Goal: Task Accomplishment & Management: Manage account settings

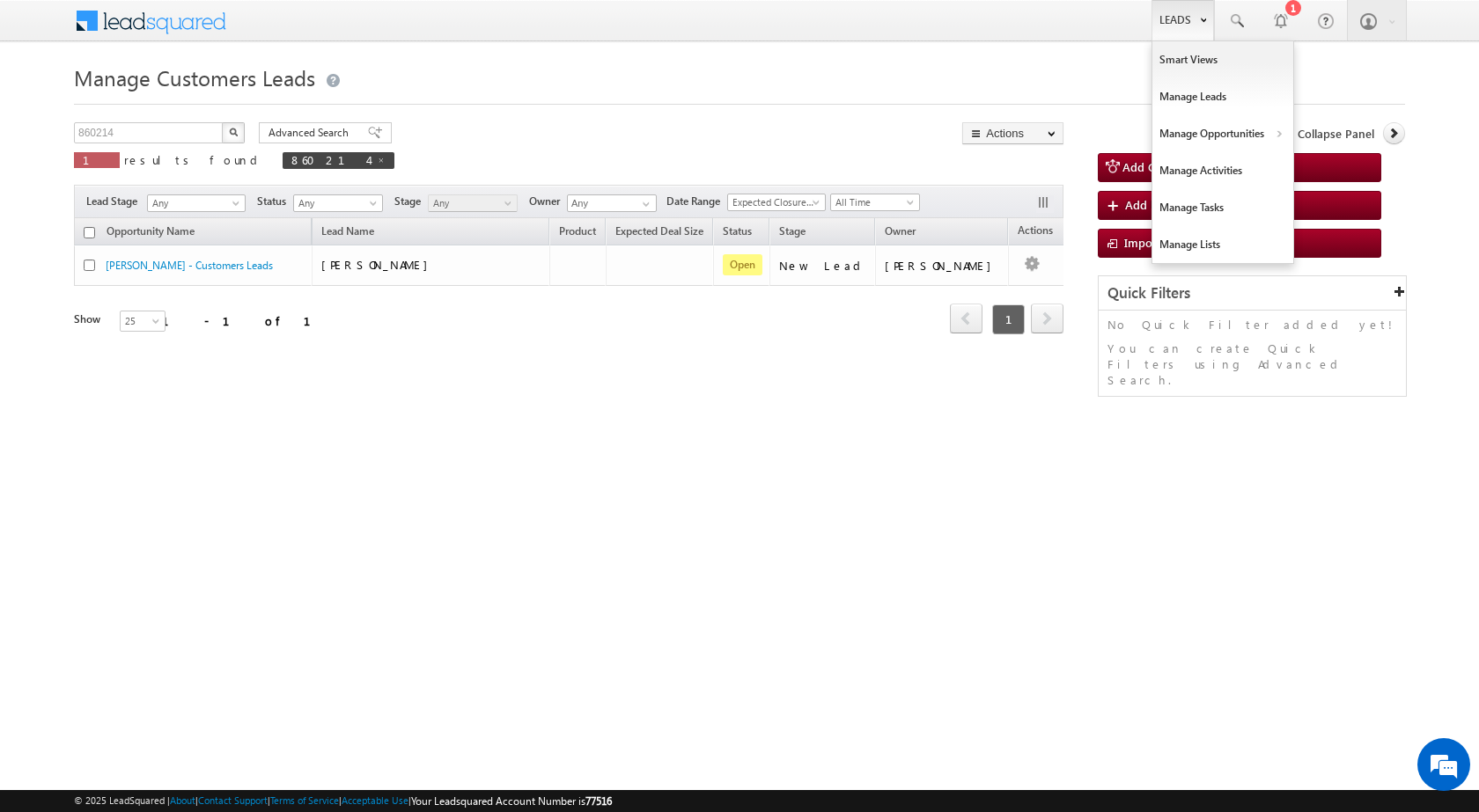
click at [1173, 30] on link "Leads" at bounding box center [1182, 20] width 62 height 41
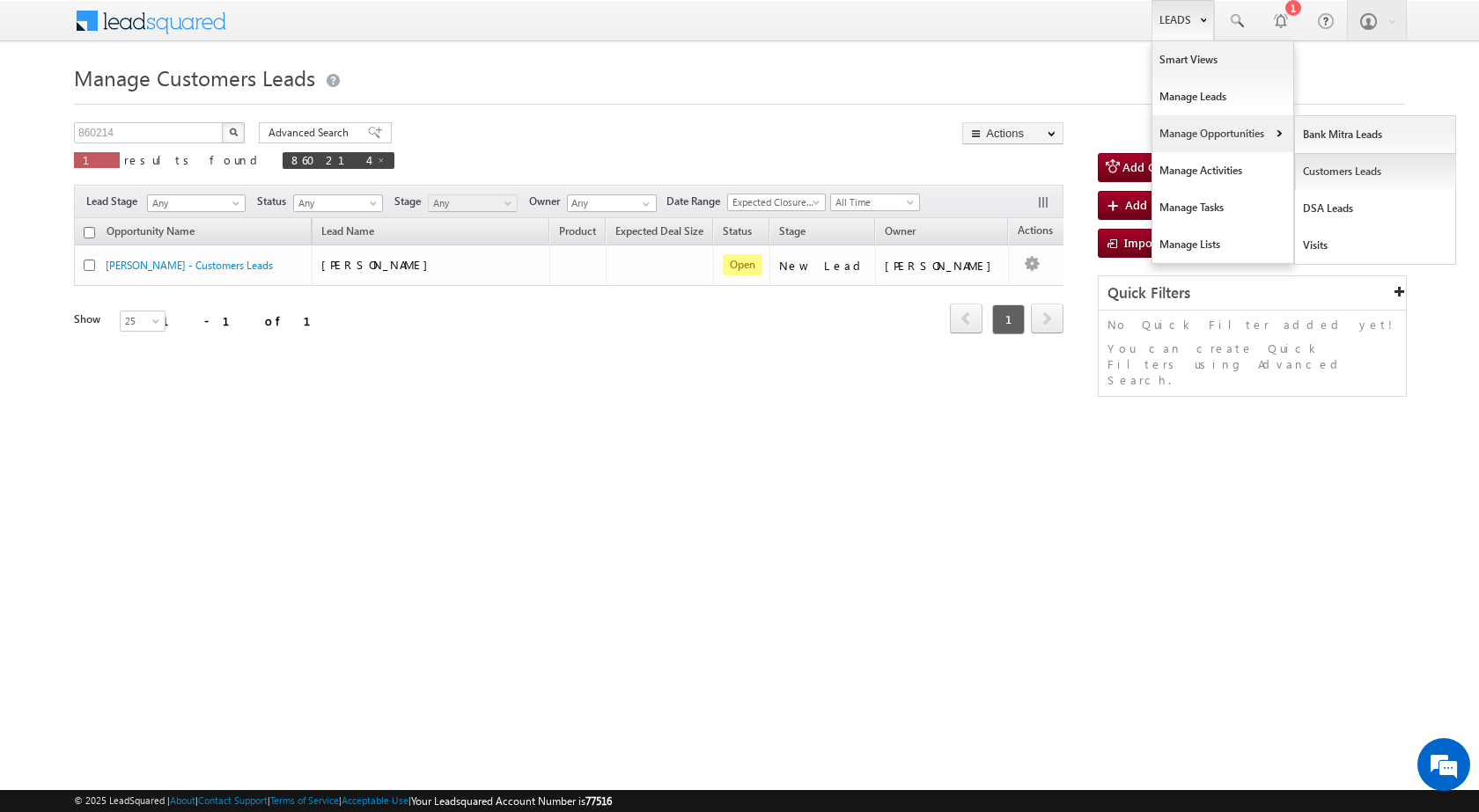
click at [1330, 172] on link "Customers Leads" at bounding box center [1375, 172] width 161 height 37
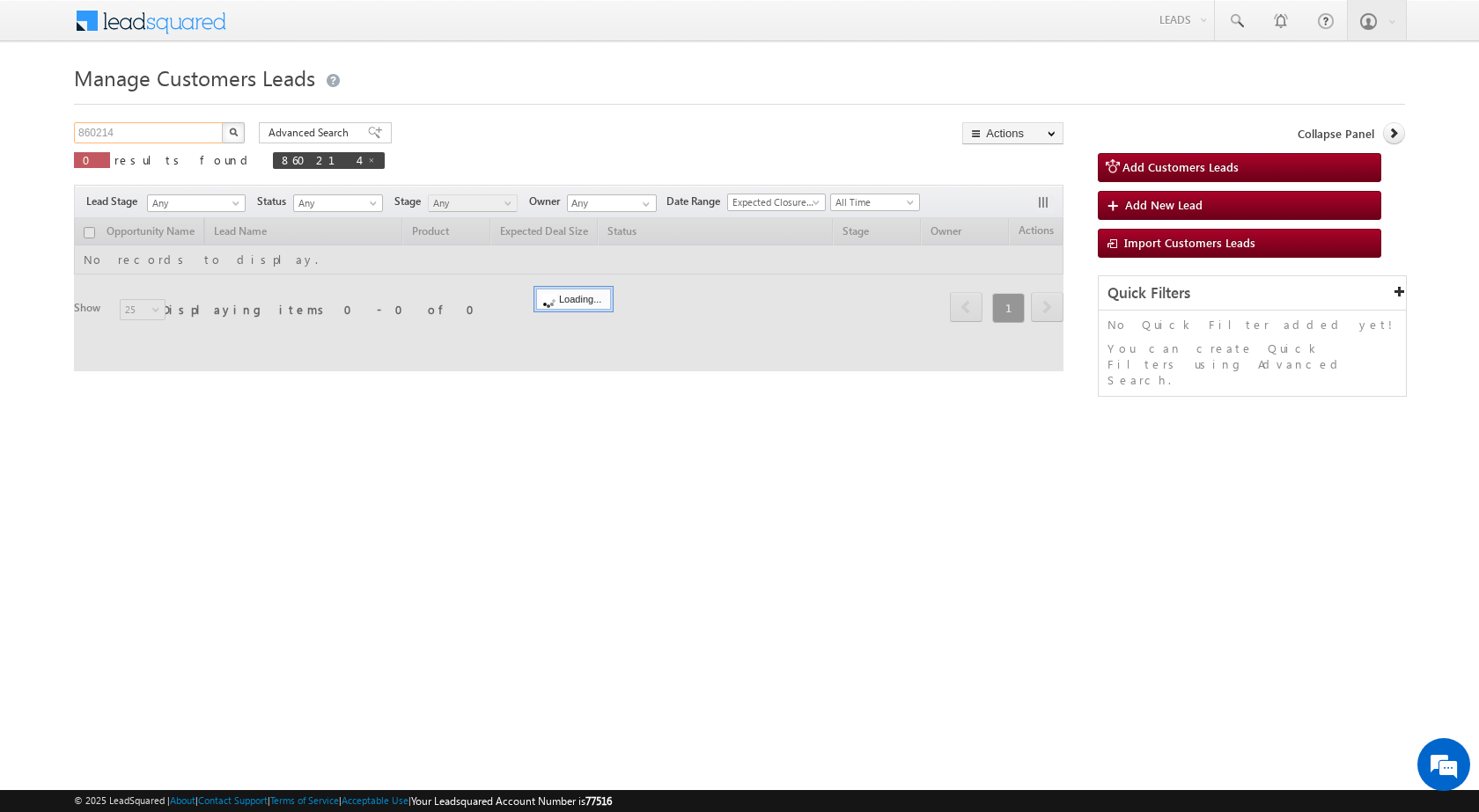
click at [125, 133] on input "860214" at bounding box center [148, 133] width 150 height 21
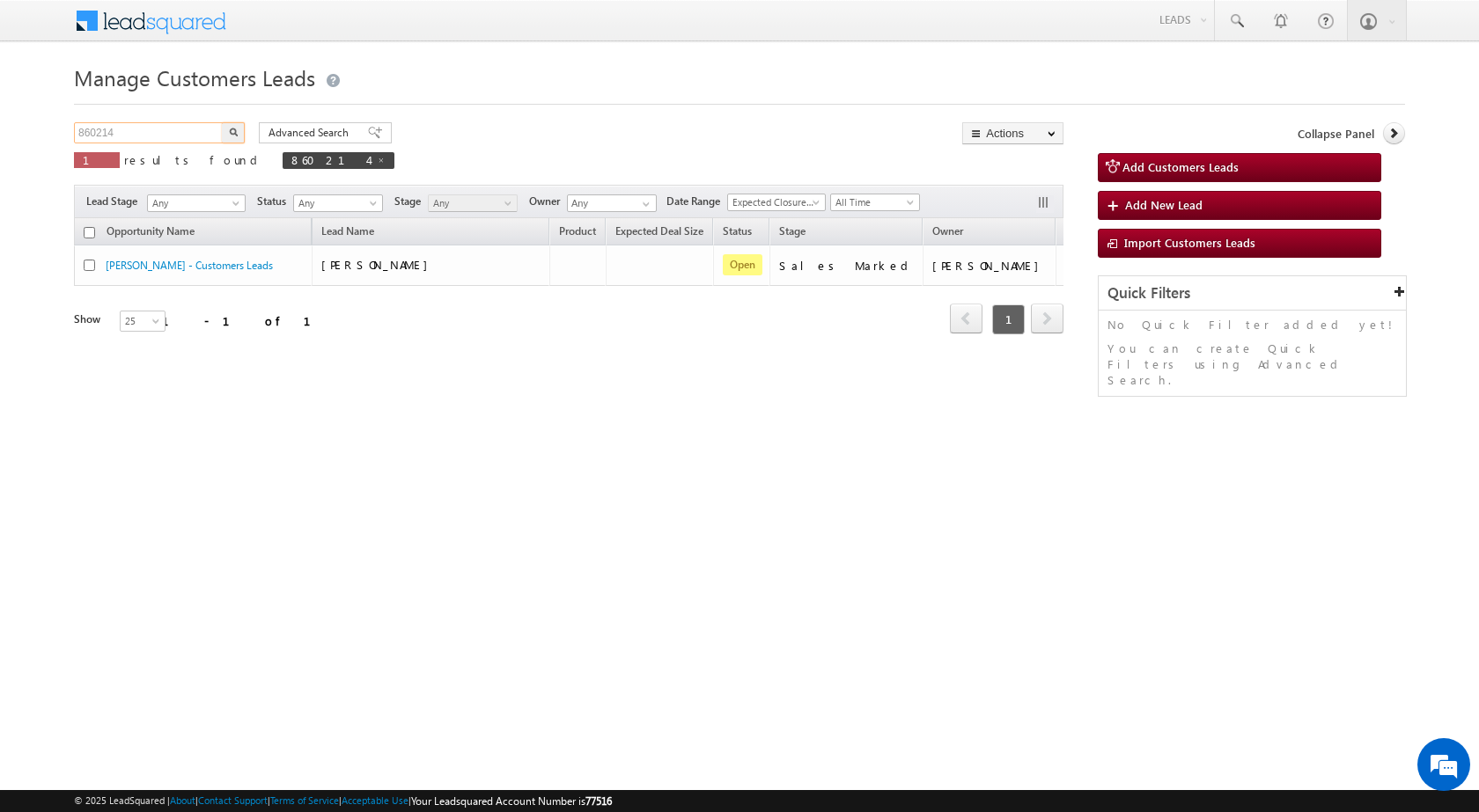
click at [125, 133] on input "860214" at bounding box center [148, 133] width 150 height 21
paste input "82336"
type input "882336"
click at [222, 122] on button "button" at bounding box center [234, 133] width 23 height 21
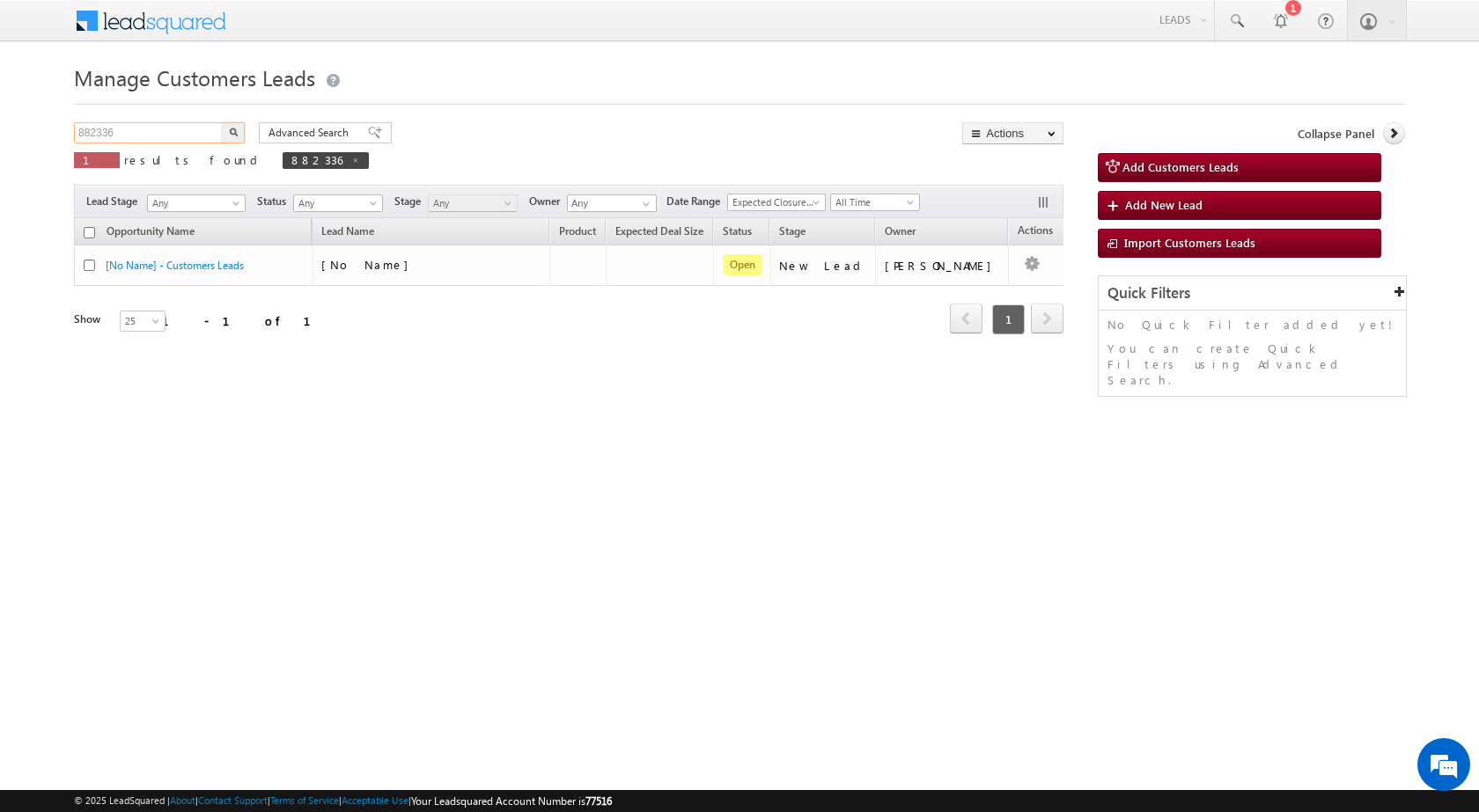
click at [157, 137] on input "882336" at bounding box center [148, 133] width 150 height 21
click at [222, 122] on button "button" at bounding box center [234, 133] width 23 height 21
click at [467, 379] on div "Opportunity Name Lead Name Product Expected Deal Size Status Stage Owner Action…" at bounding box center [568, 301] width 989 height 165
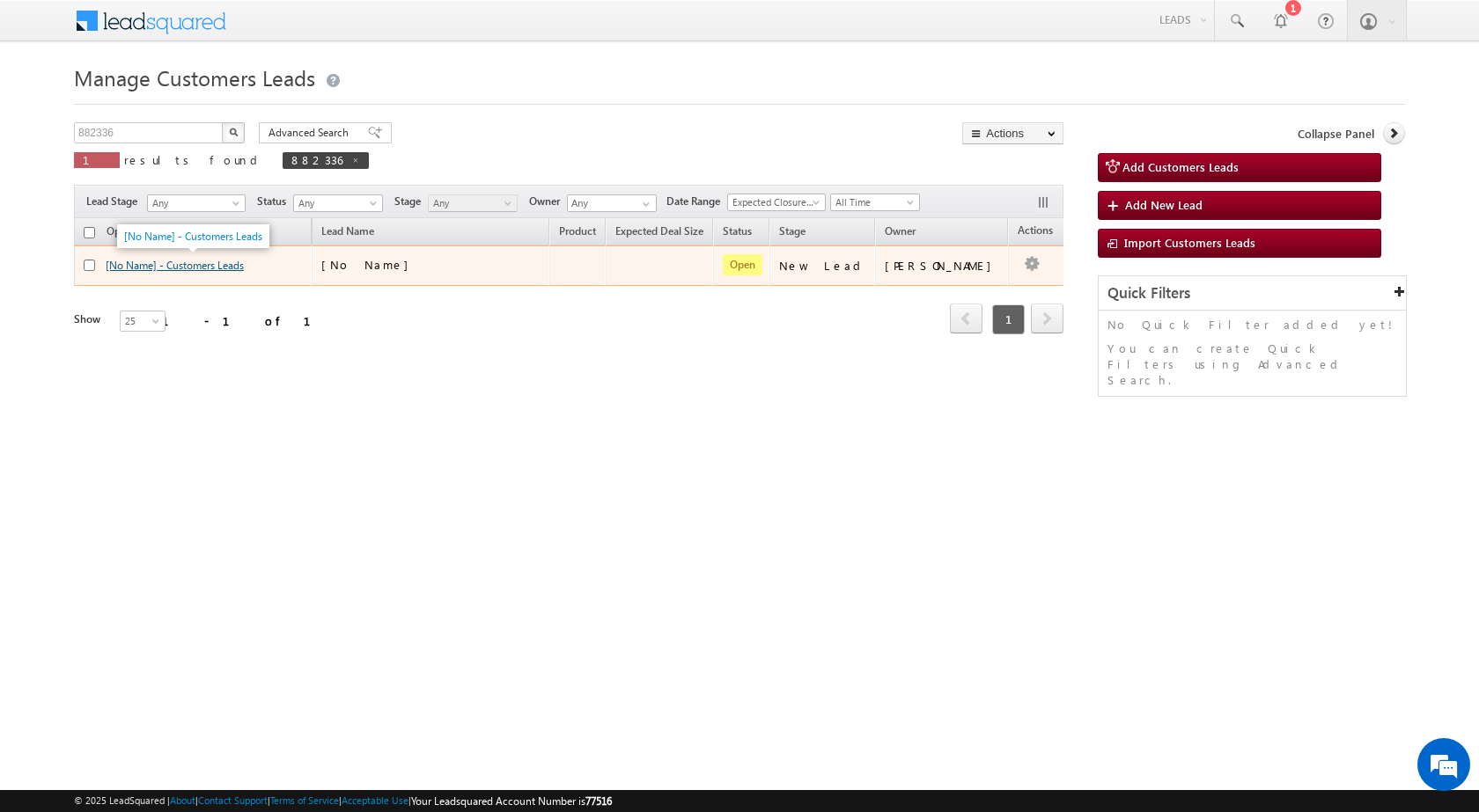
click at [224, 260] on link "[No Name] - Customers Leads" at bounding box center [175, 266] width 138 height 14
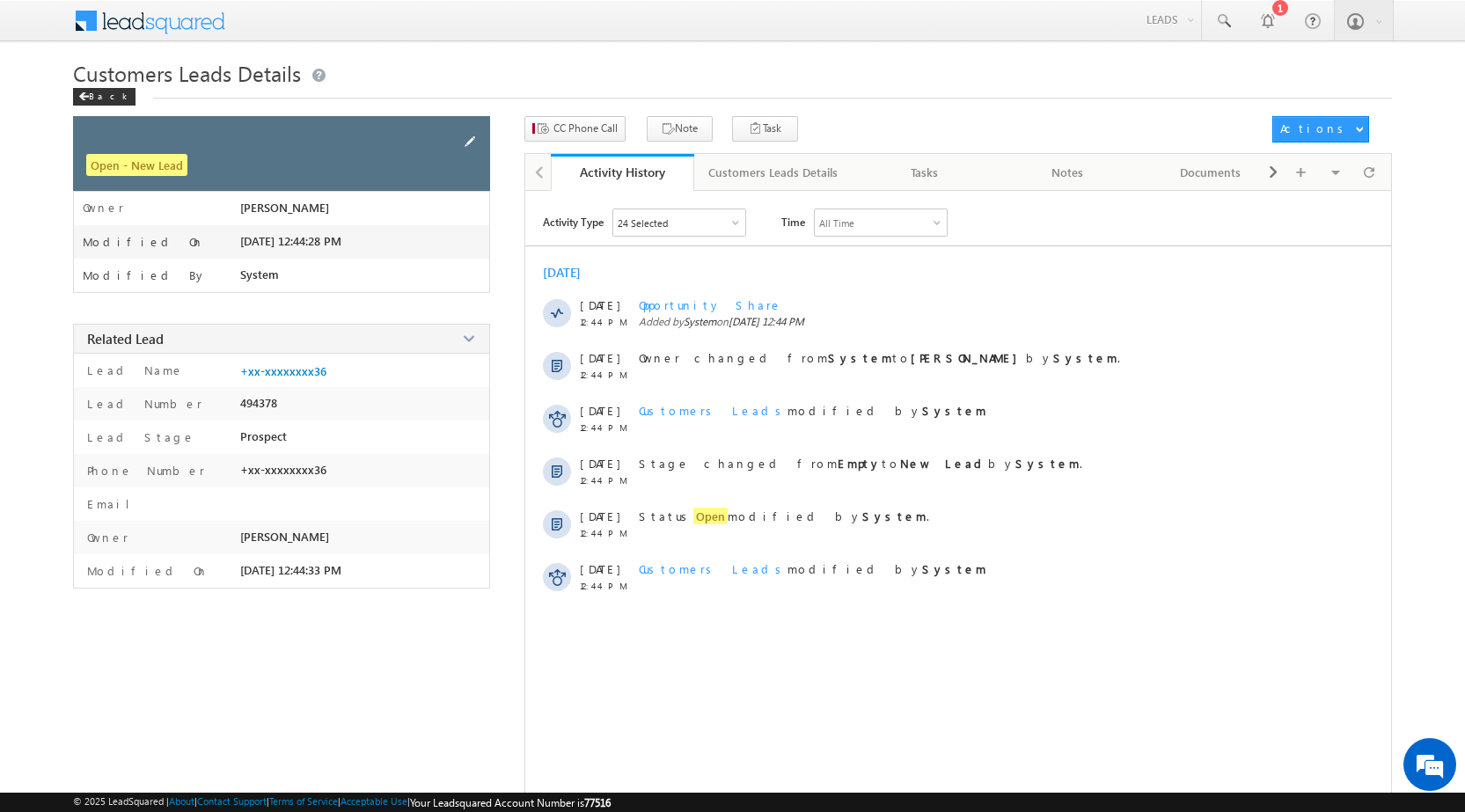
click at [473, 141] on span at bounding box center [470, 142] width 19 height 19
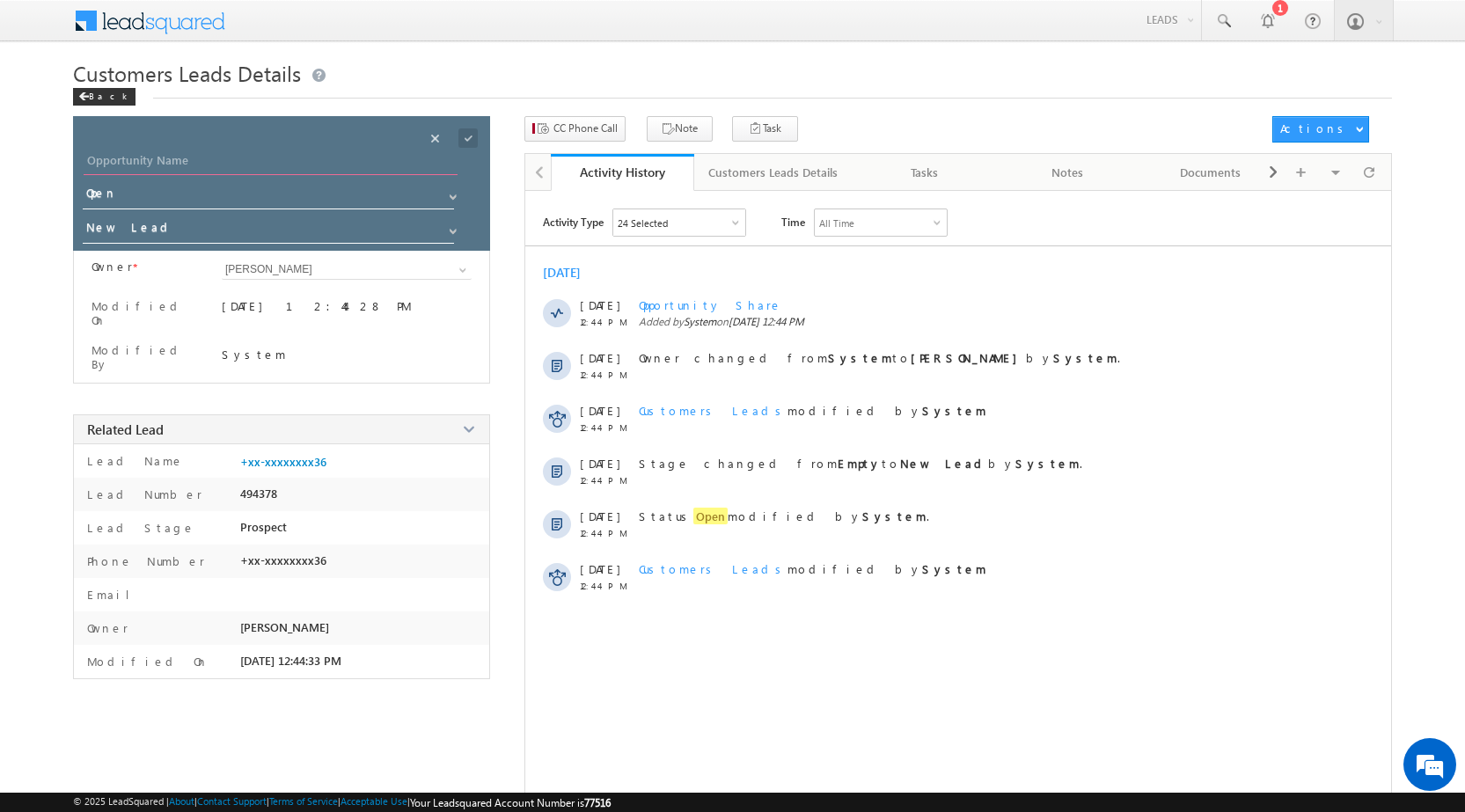
click at [199, 163] on input "Opportunity Name" at bounding box center [270, 162] width 374 height 24
paste input "ABHISHEK KASHYAP"
type input "ABHISHEK KASHYAP"
click at [165, 232] on input "New Lead" at bounding box center [269, 230] width 374 height 28
click at [454, 234] on span at bounding box center [453, 231] width 15 height 15
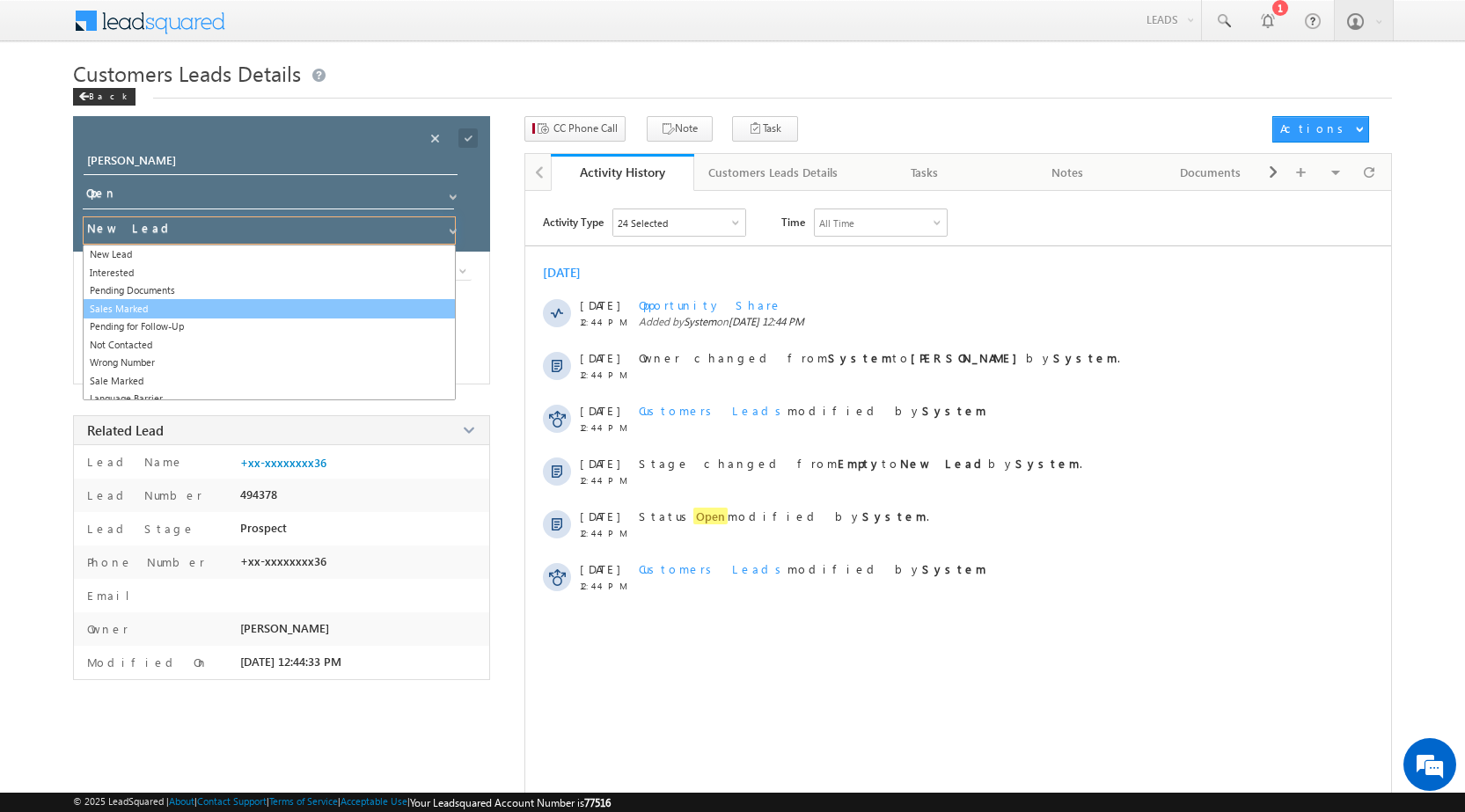
click at [349, 305] on link "Sales Marked" at bounding box center [269, 309] width 374 height 20
type input "Sales Marked"
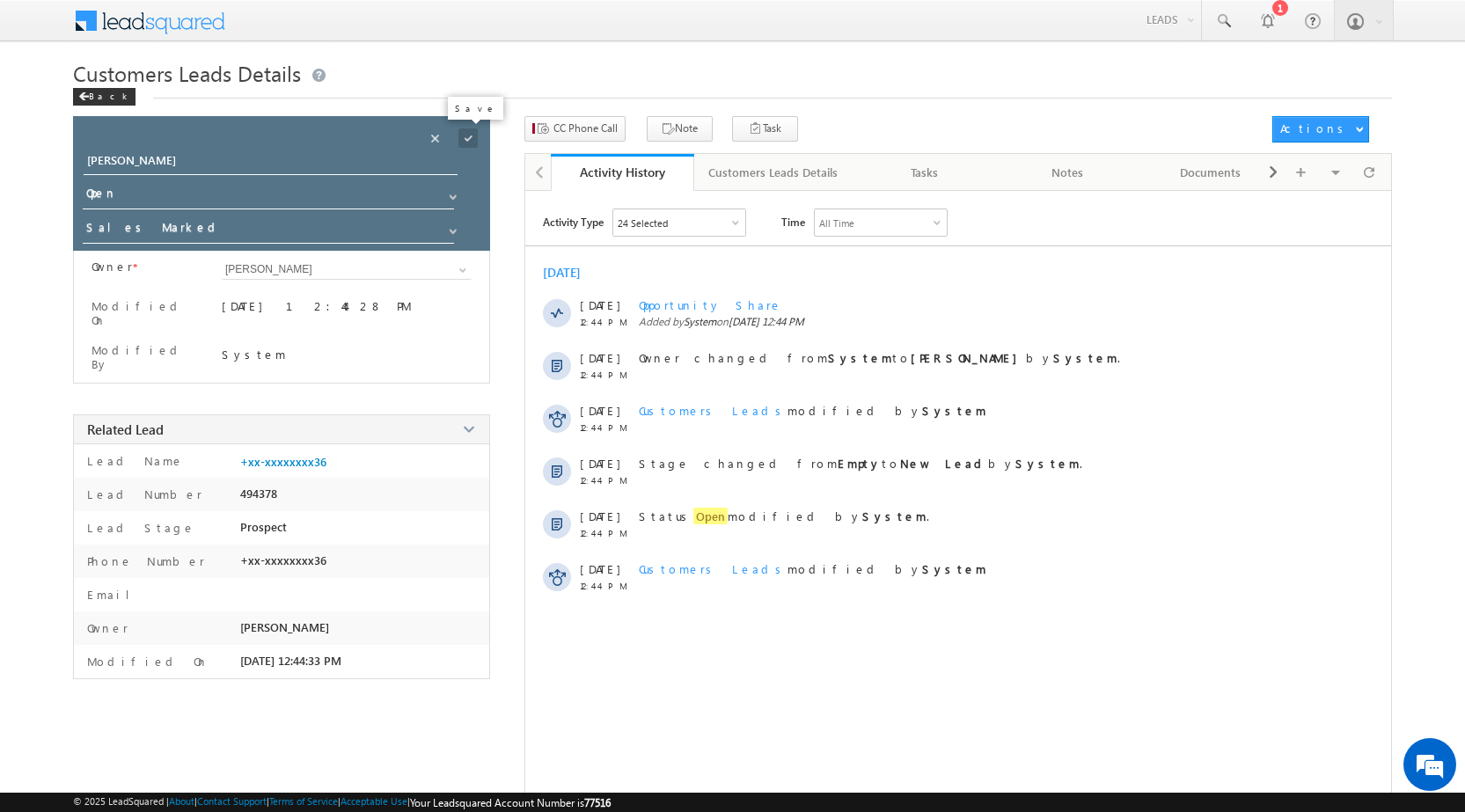
click at [469, 139] on span at bounding box center [469, 138] width 19 height 19
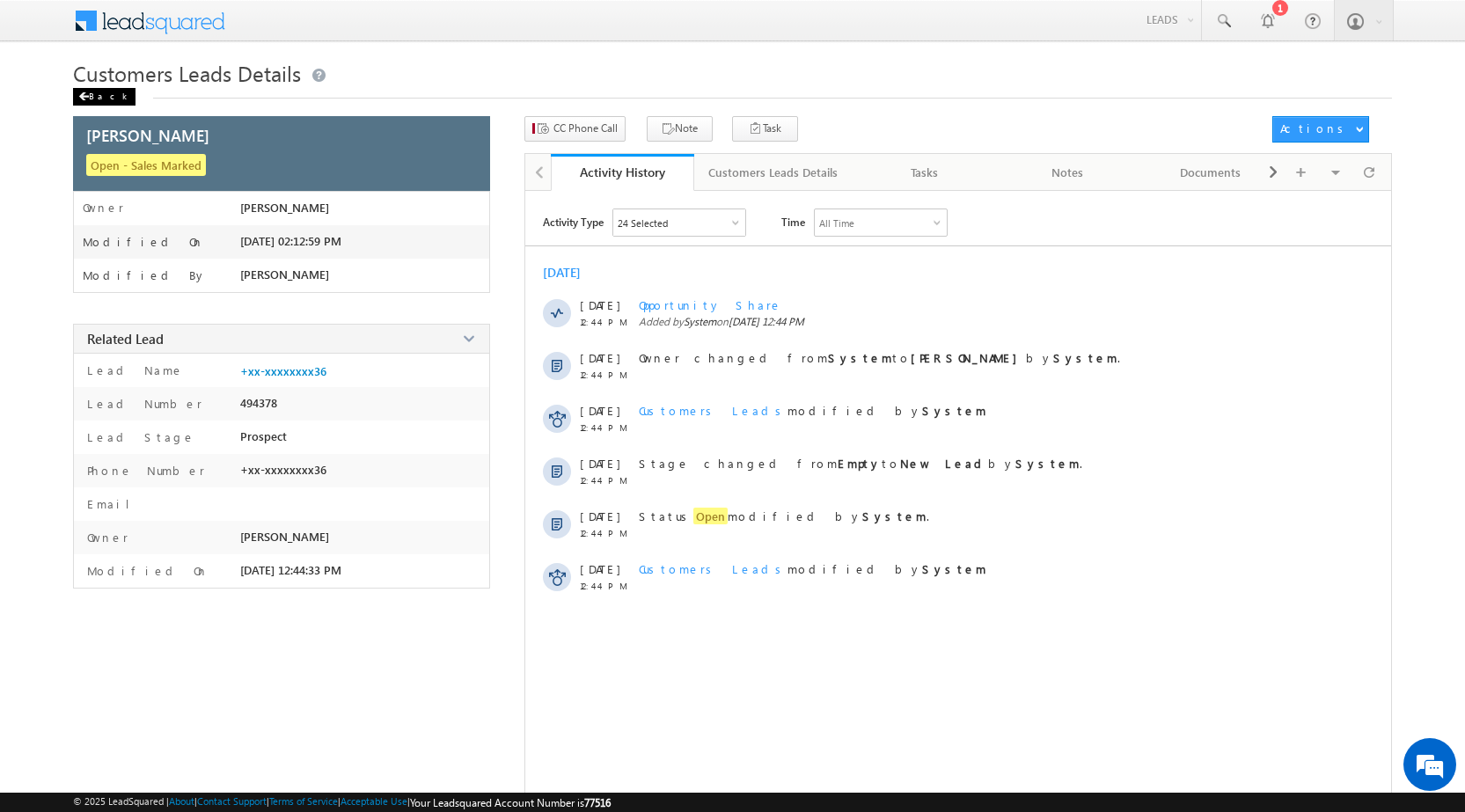
click at [98, 92] on div "Back" at bounding box center [104, 97] width 62 height 17
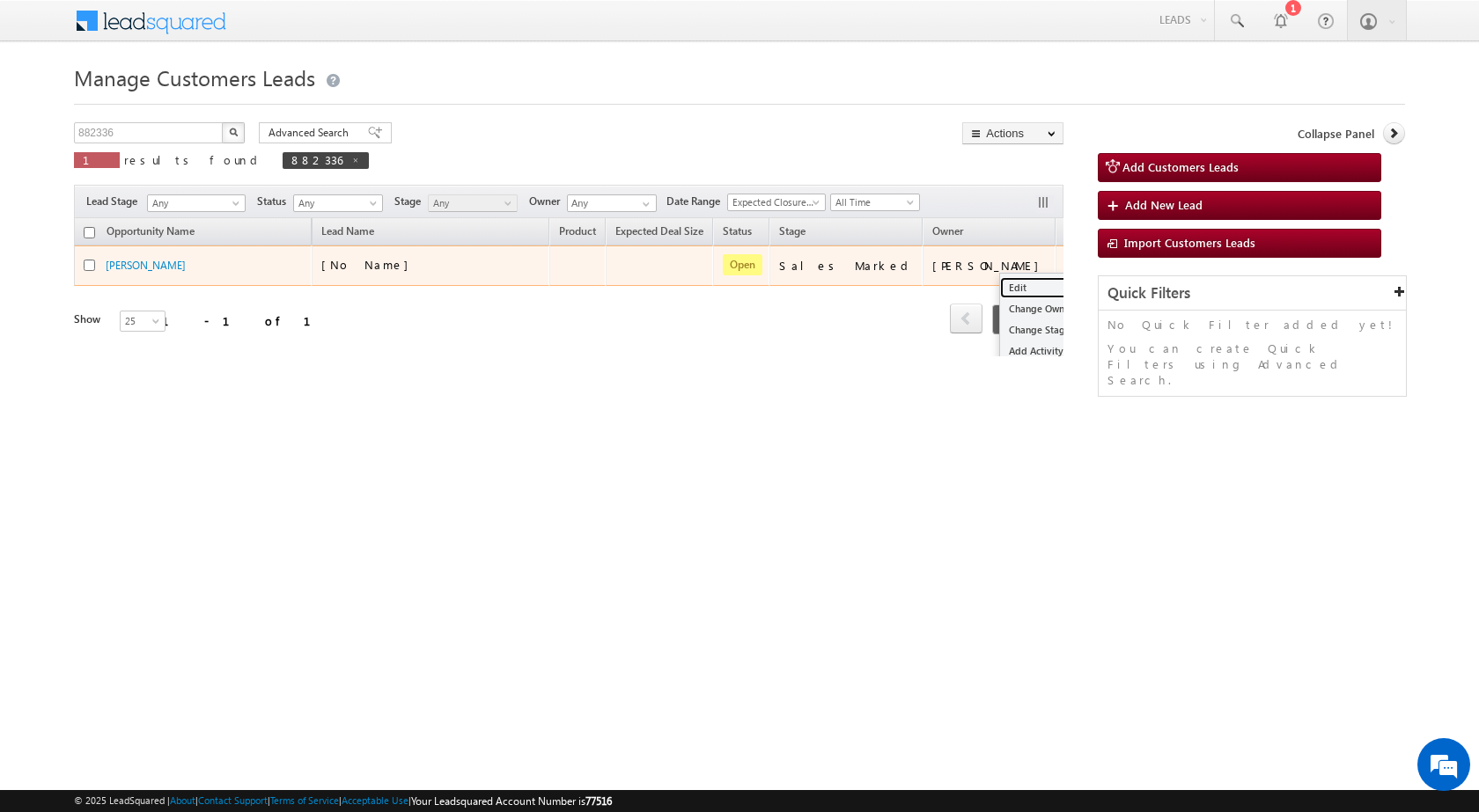
click at [1000, 285] on link "Edit" at bounding box center [1043, 288] width 88 height 21
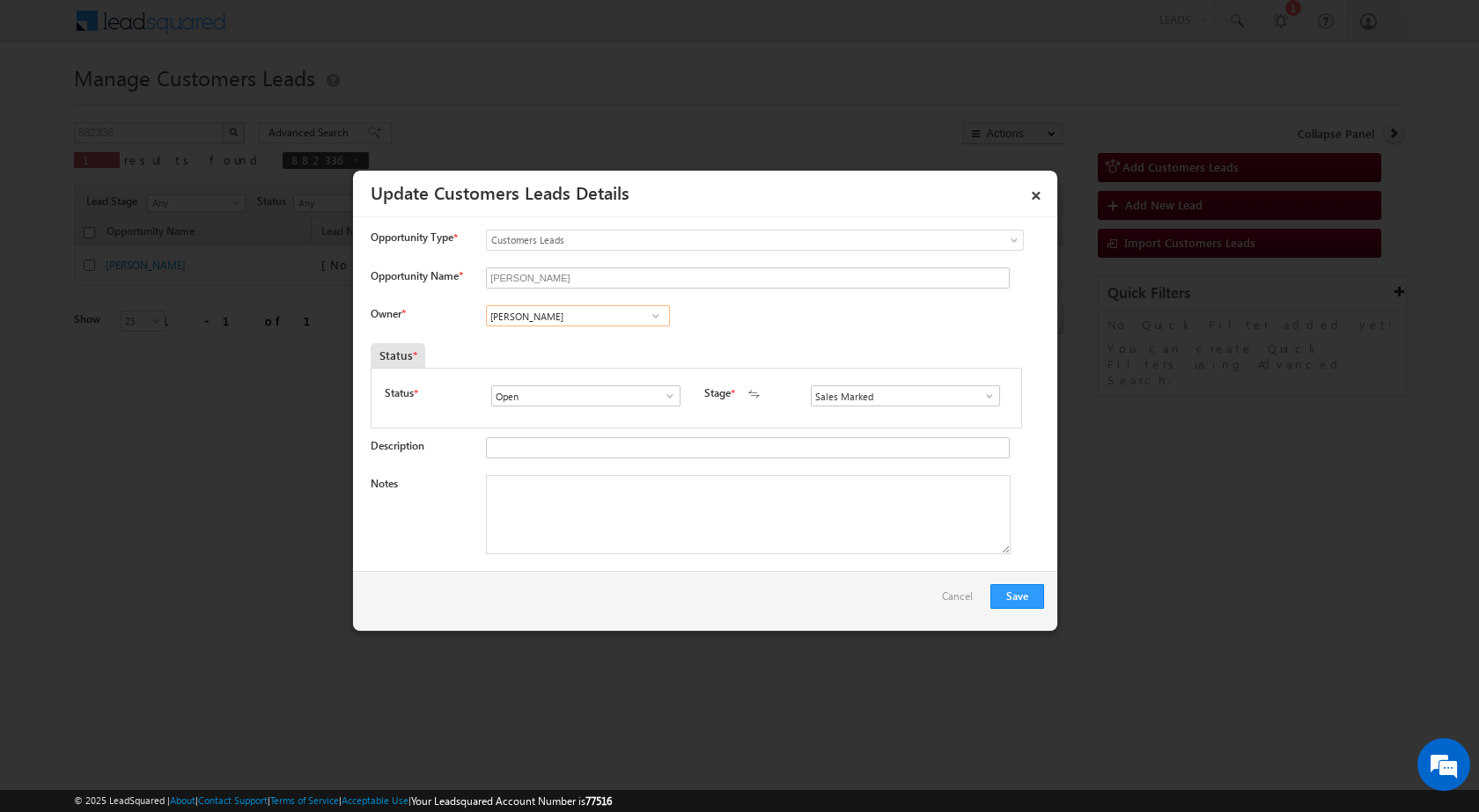
click at [496, 320] on input "[PERSON_NAME]" at bounding box center [578, 316] width 184 height 21
paste input "kunal.kumar1@sgrlimited.in"
click at [527, 344] on span "kunal.kumar1@sgrlimited.in" at bounding box center [572, 351] width 158 height 14
type input "Kunal Kumar"
click at [519, 512] on textarea "Notes" at bounding box center [748, 515] width 525 height 80
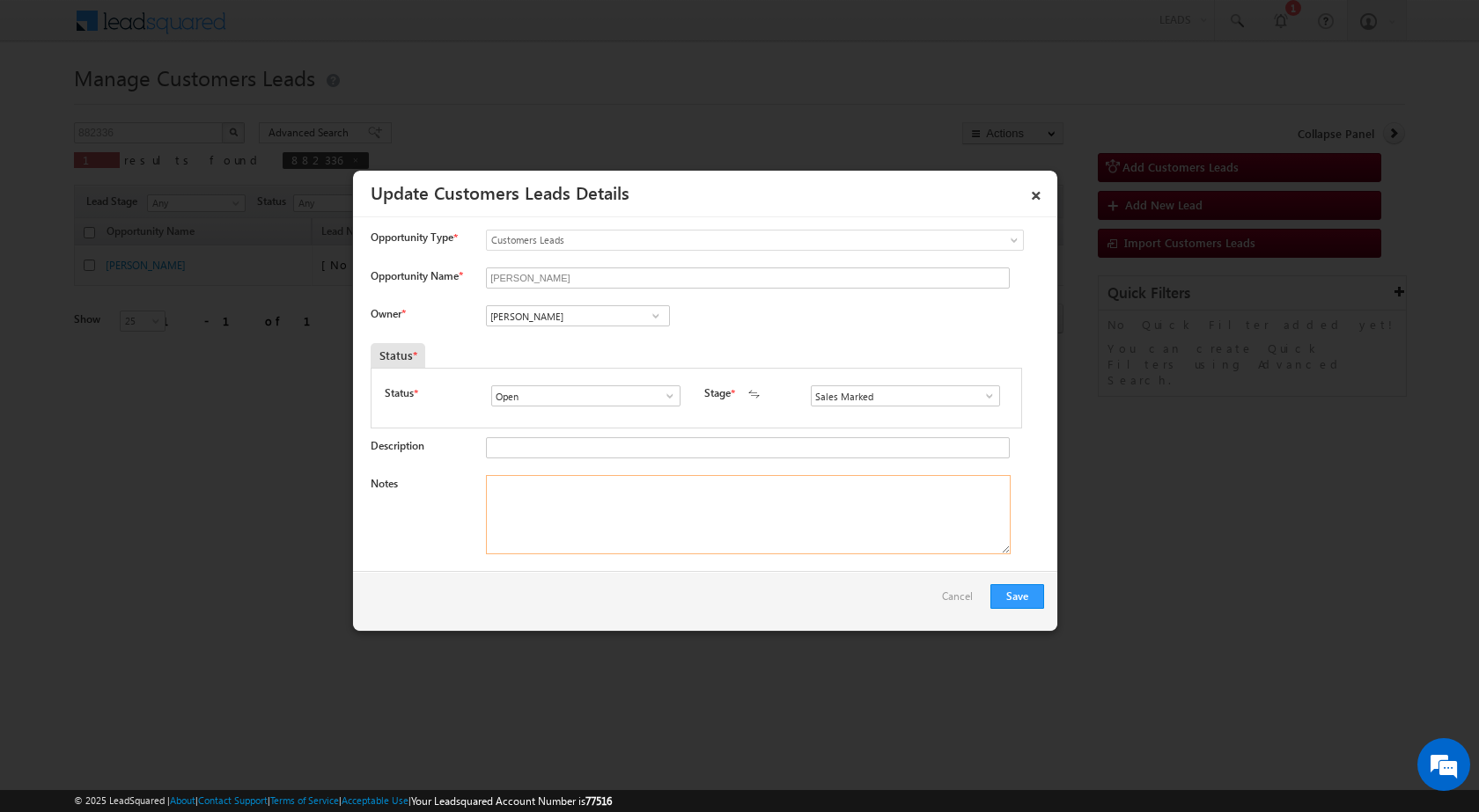
paste textarea "mobile no - 9536846436 / Name - ABHISHEK KASHYAP / Purchase case / Pv - 10lac /…"
type textarea "mobile no - 9536846436 / Name - ABHISHEK KASHYAP / Purchase case / Pv - 10lac /…"
click at [1014, 601] on button "Save" at bounding box center [1016, 596] width 53 height 24
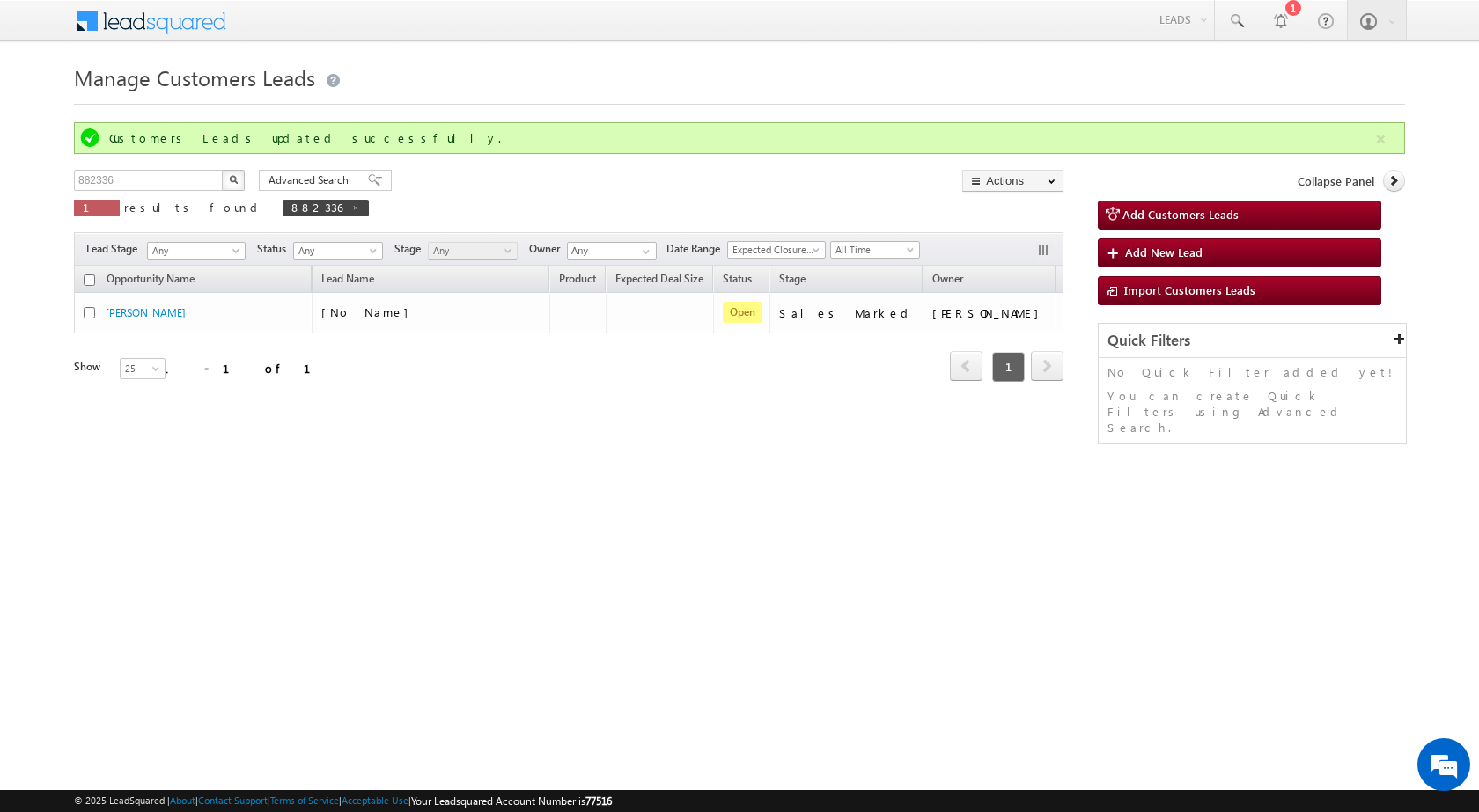
click at [894, 543] on html "Menu Surbhi Dhadve sitar a5@ks erve." at bounding box center [740, 272] width 1479 height 543
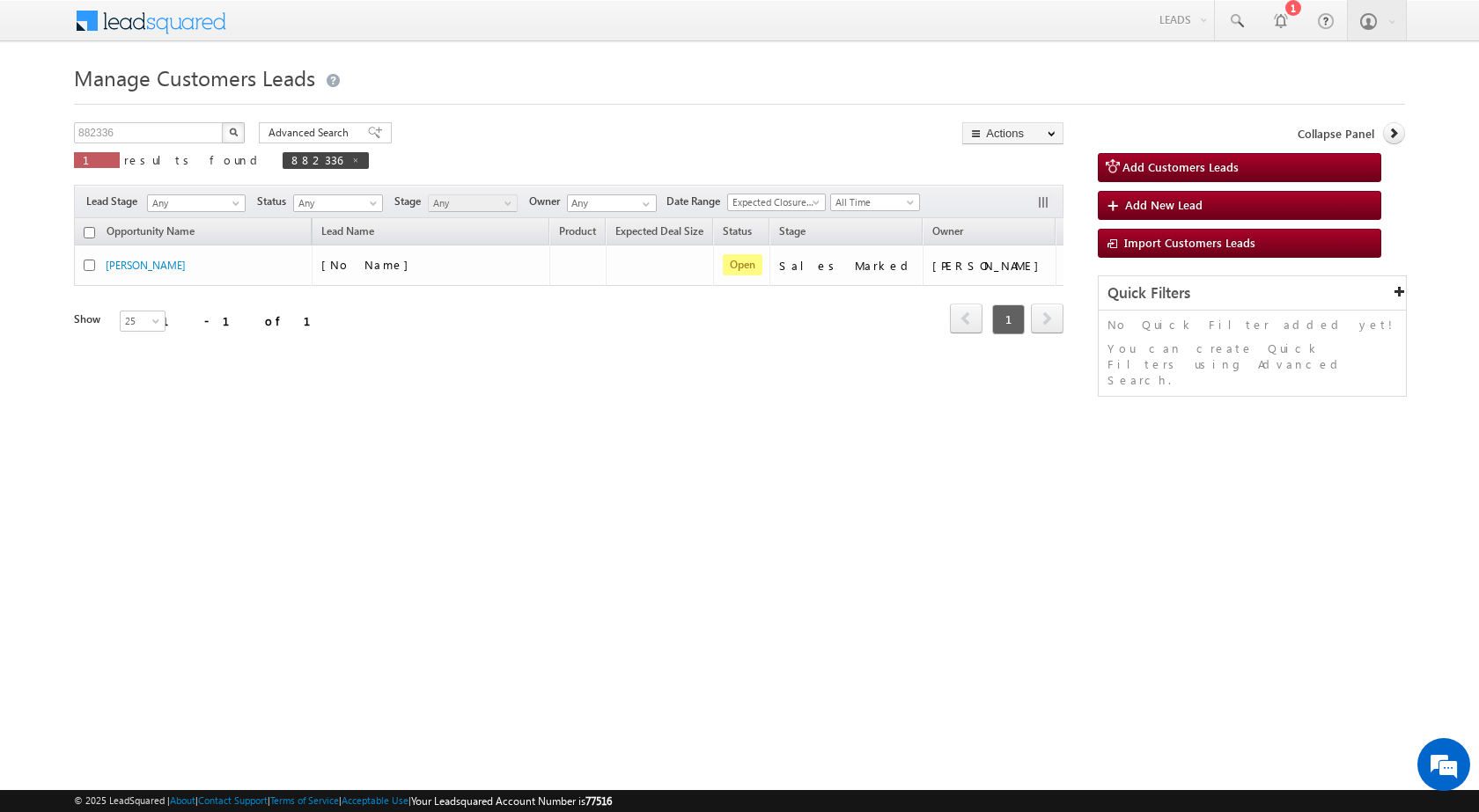
drag, startPoint x: 869, startPoint y: 383, endPoint x: 860, endPoint y: 380, distance: 9.5
click at [867, 383] on div "Manage Customers Leads Customers Leads updated successfully. 882336 X 1 results…" at bounding box center [739, 278] width 1331 height 439
click at [768, 476] on div "Manage Customers Leads 882336 X 1 results found 882336 Advanced Search Advanced…" at bounding box center [739, 278] width 1331 height 439
click at [743, 461] on div "Manage Customers Leads 882336 X 1 results found 882336 Advanced Search Advanced…" at bounding box center [739, 278] width 1331 height 439
drag, startPoint x: 526, startPoint y: 402, endPoint x: 390, endPoint y: 372, distance: 139.3
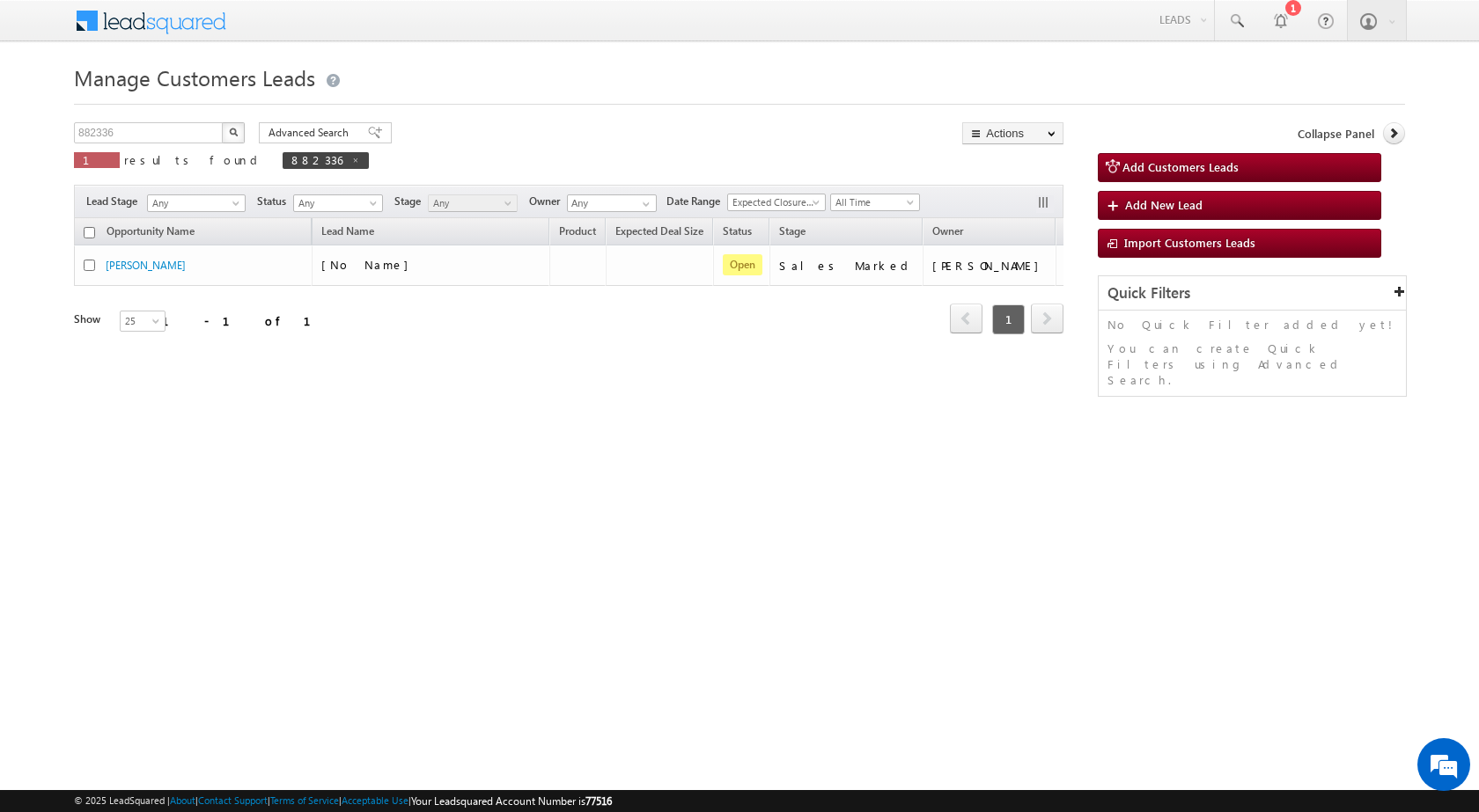
click at [524, 402] on div "Manage Customers Leads 882336 X 1 results found 882336 Advanced Search Advanced…" at bounding box center [739, 278] width 1331 height 439
click at [138, 133] on input "882336" at bounding box center [148, 133] width 150 height 21
paste input "25"
type input "882325"
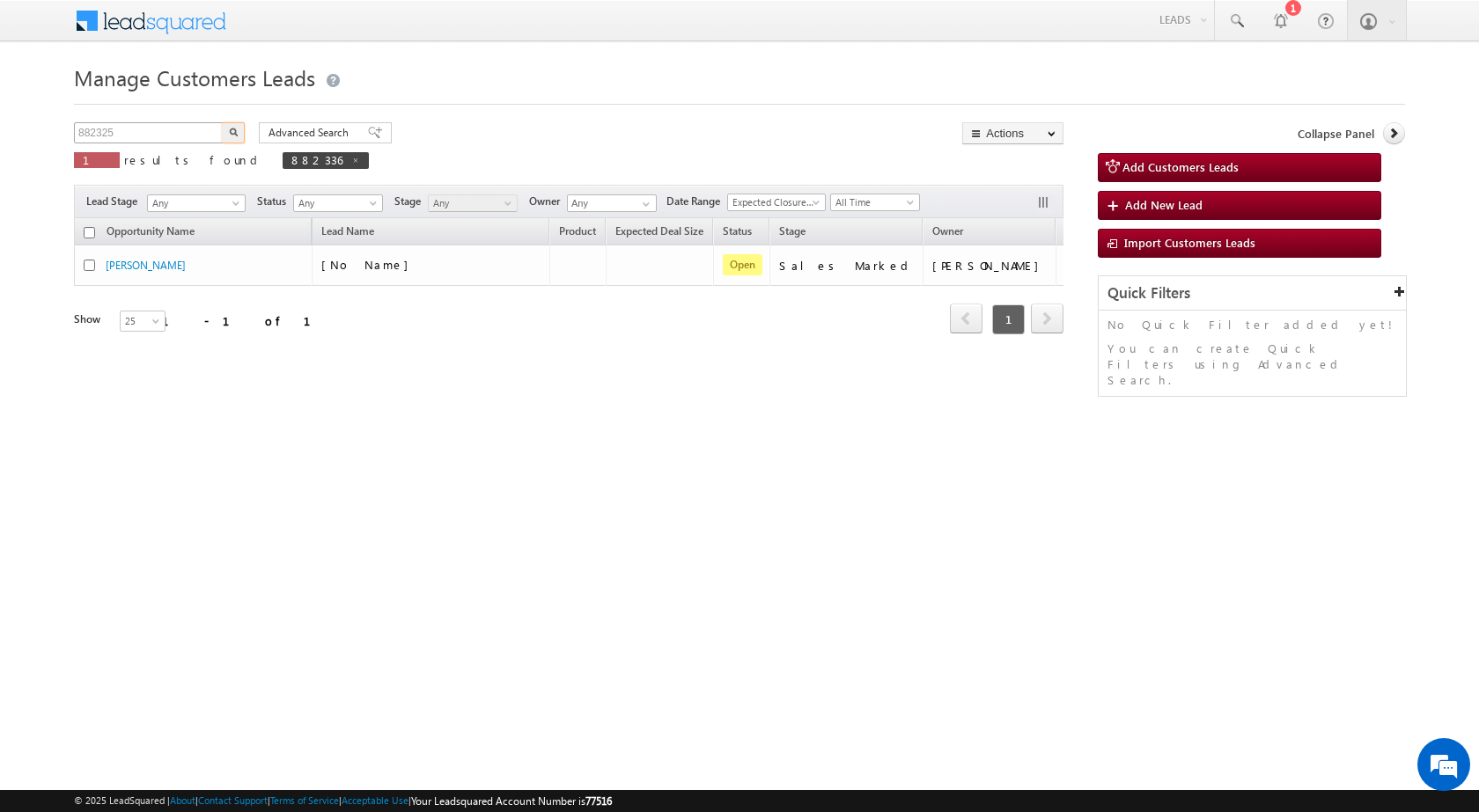
click at [222, 122] on button "button" at bounding box center [234, 133] width 23 height 21
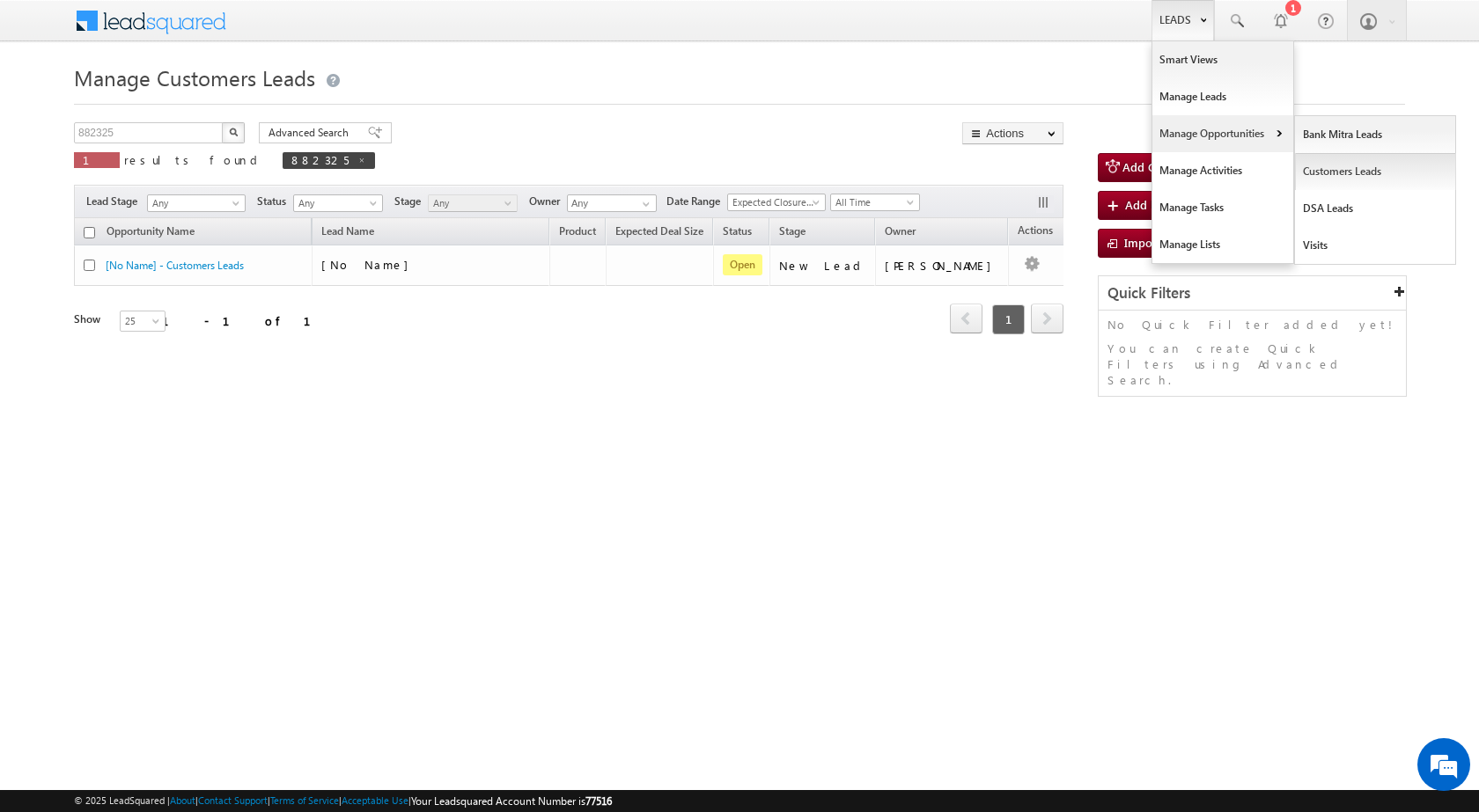
click at [1343, 179] on link "Customers Leads" at bounding box center [1375, 172] width 161 height 37
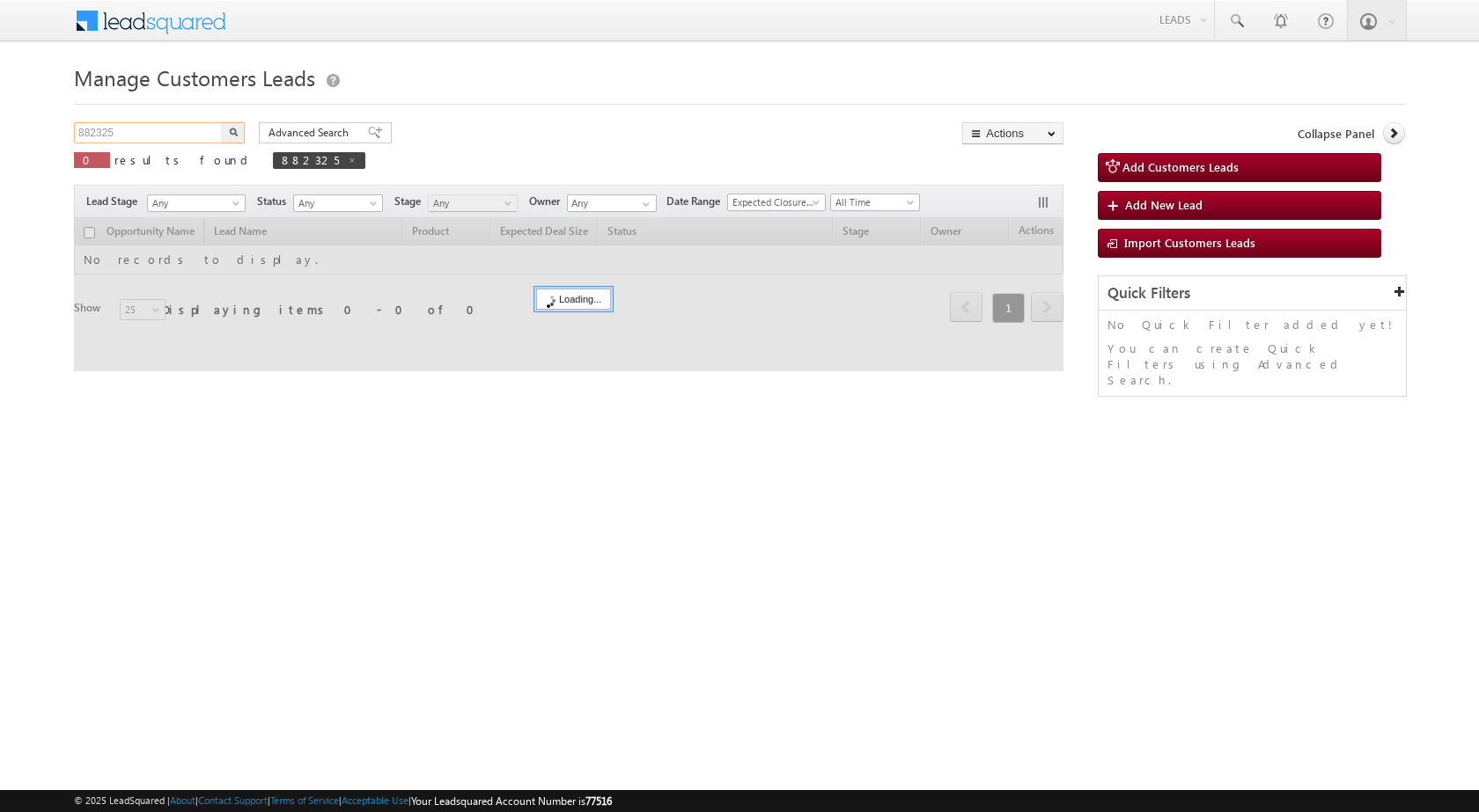
click at [161, 133] on input "882325" at bounding box center [148, 133] width 150 height 21
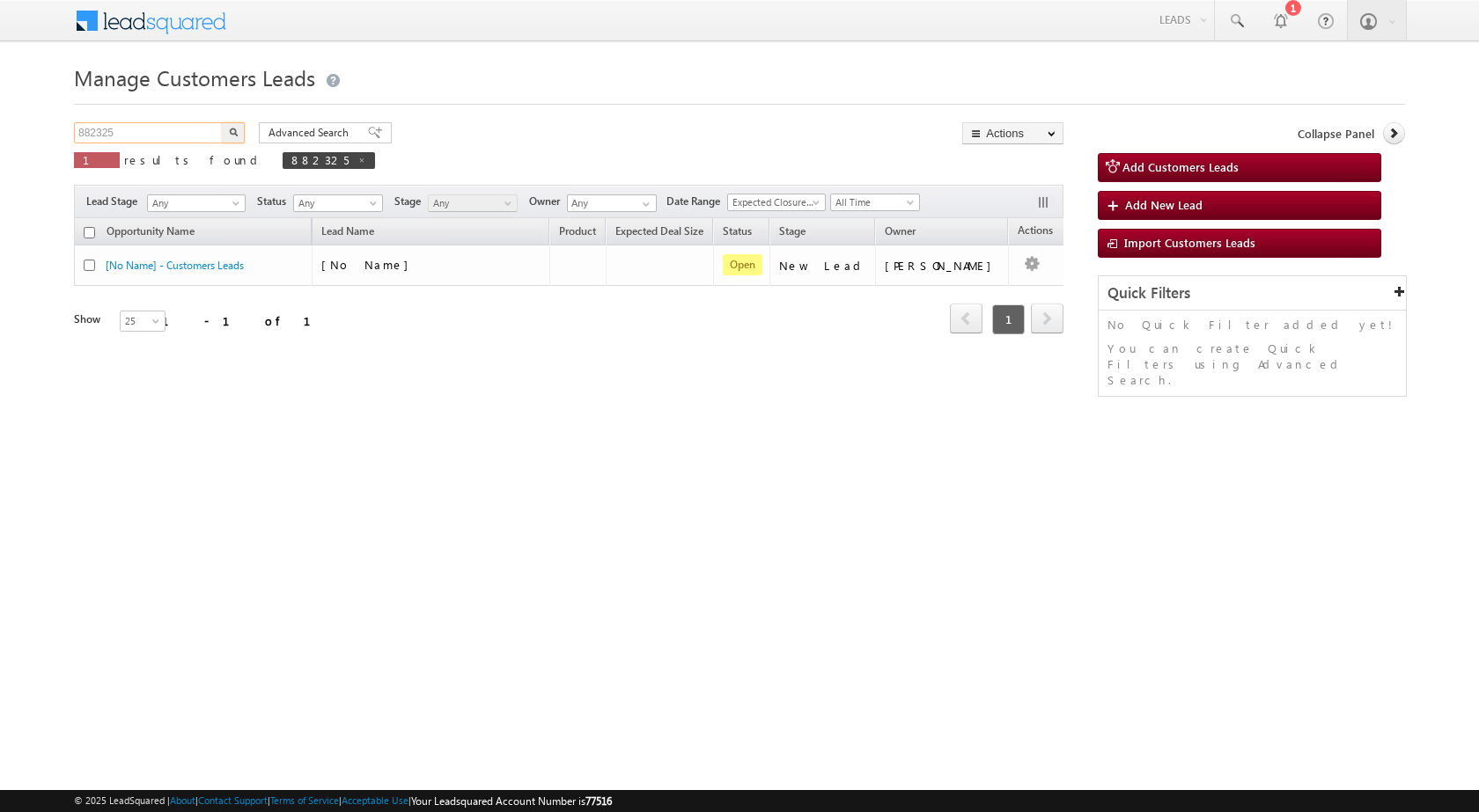
paste input "text"
type input "882325"
click at [222, 122] on button "button" at bounding box center [234, 133] width 23 height 21
click at [411, 498] on div "Manage Customers Leads 882325 X 1 results found 882325 Advanced Search Advanced…" at bounding box center [739, 278] width 1331 height 439
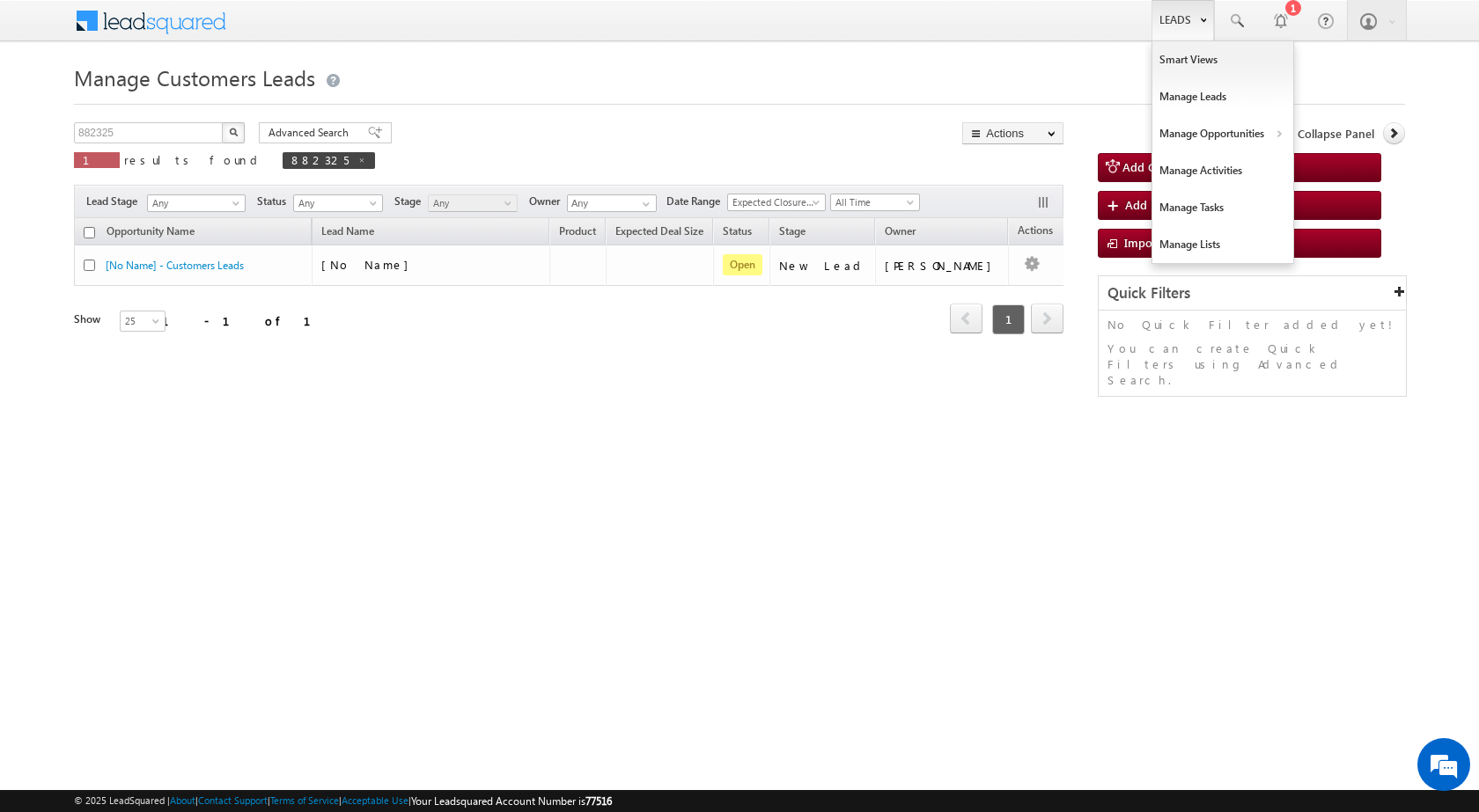
click at [1179, 25] on link "Leads" at bounding box center [1182, 20] width 62 height 41
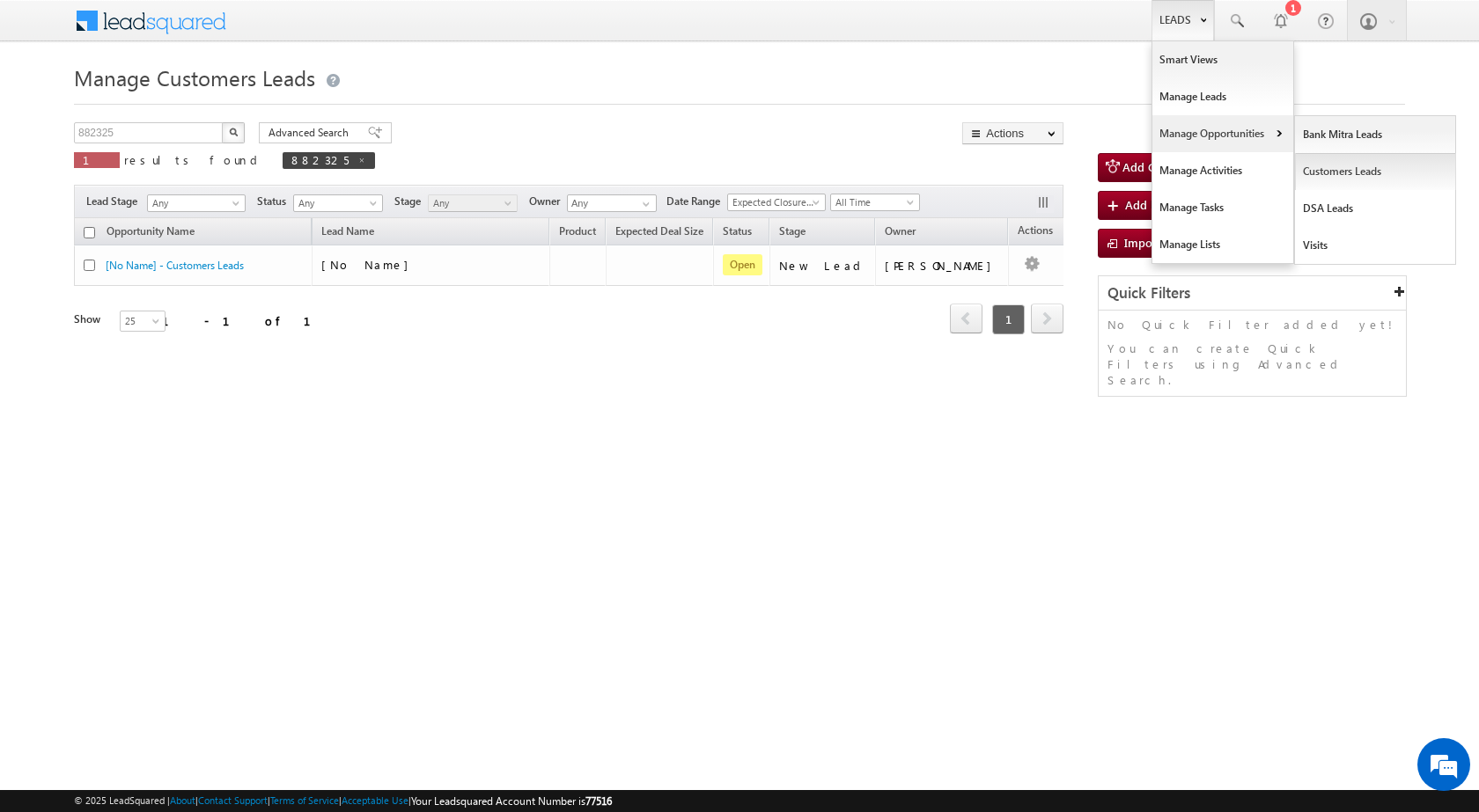
click at [1322, 169] on link "Customers Leads" at bounding box center [1375, 172] width 161 height 37
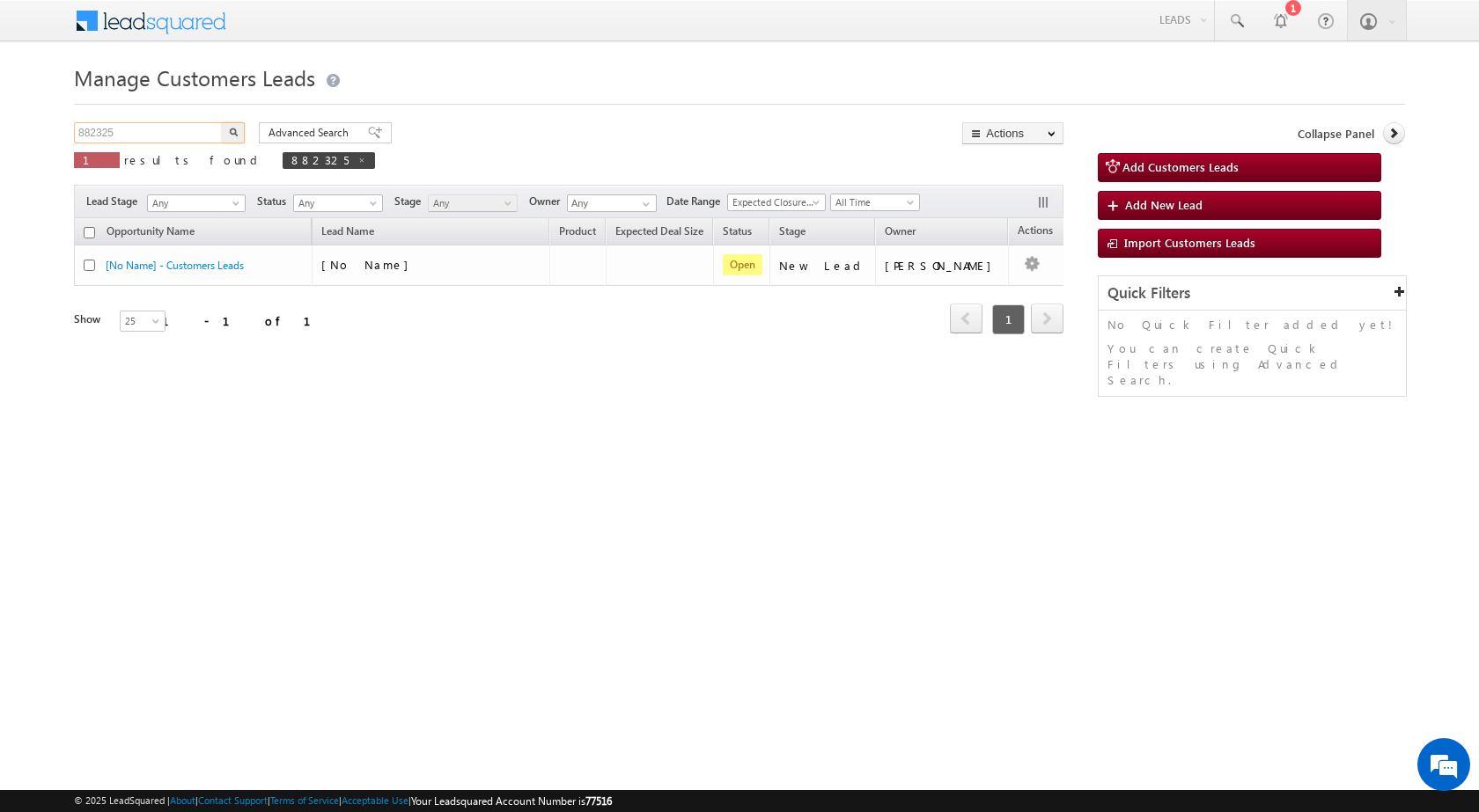
click at [148, 137] on input "882325" at bounding box center [148, 133] width 150 height 21
paste input "text"
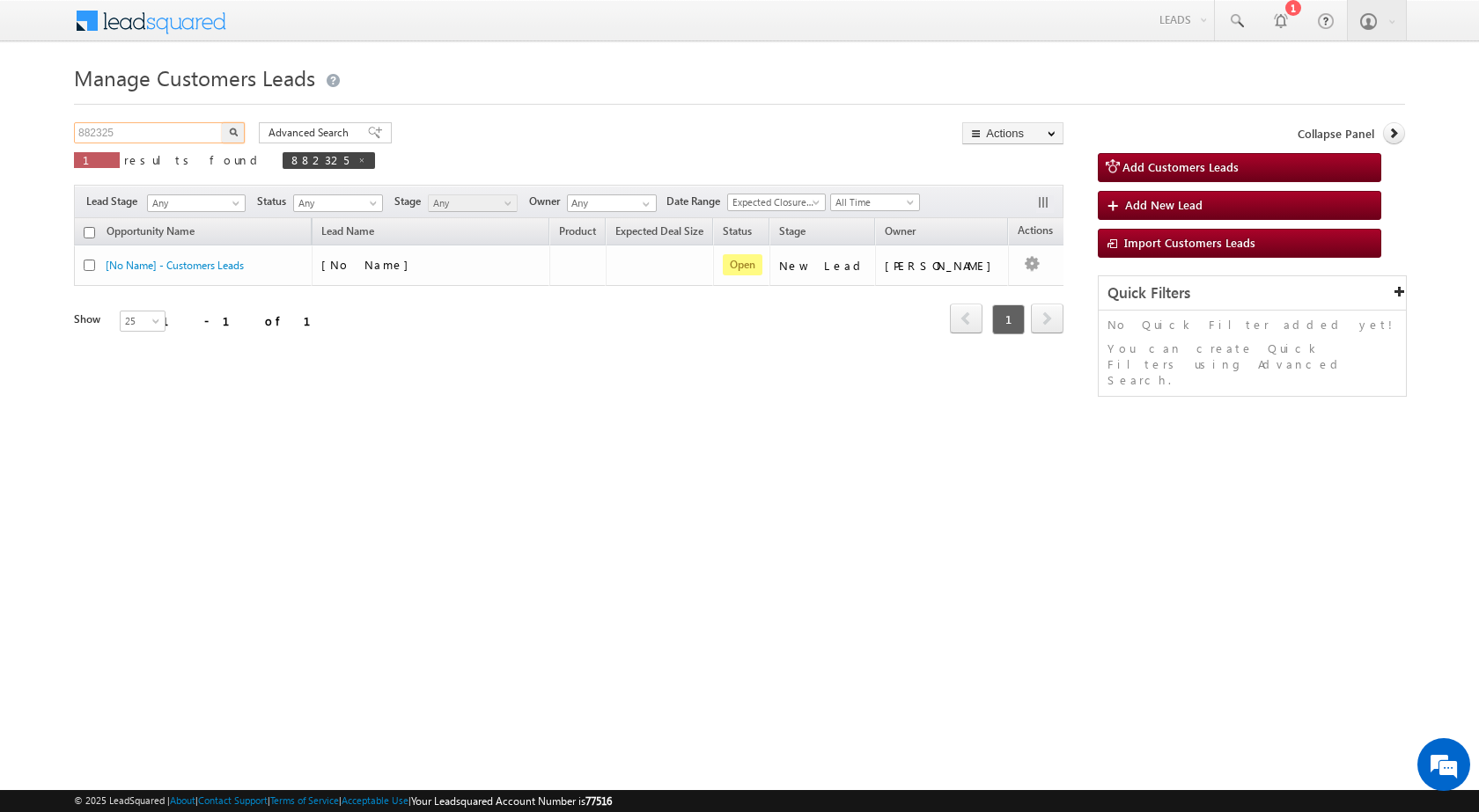
type input "882325"
click at [222, 122] on button "button" at bounding box center [234, 133] width 23 height 21
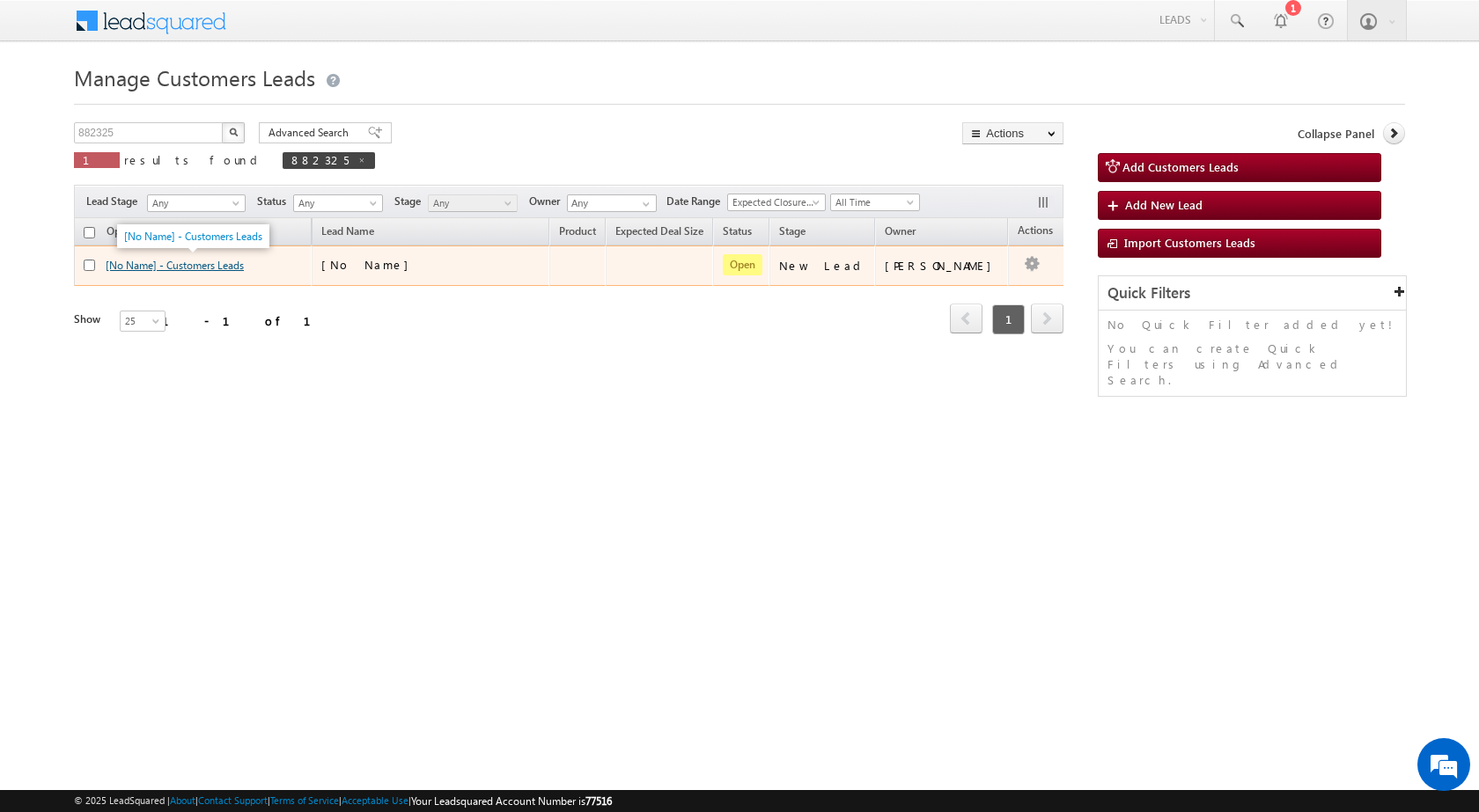
click at [174, 265] on link "[No Name] - Customers Leads" at bounding box center [175, 266] width 138 height 14
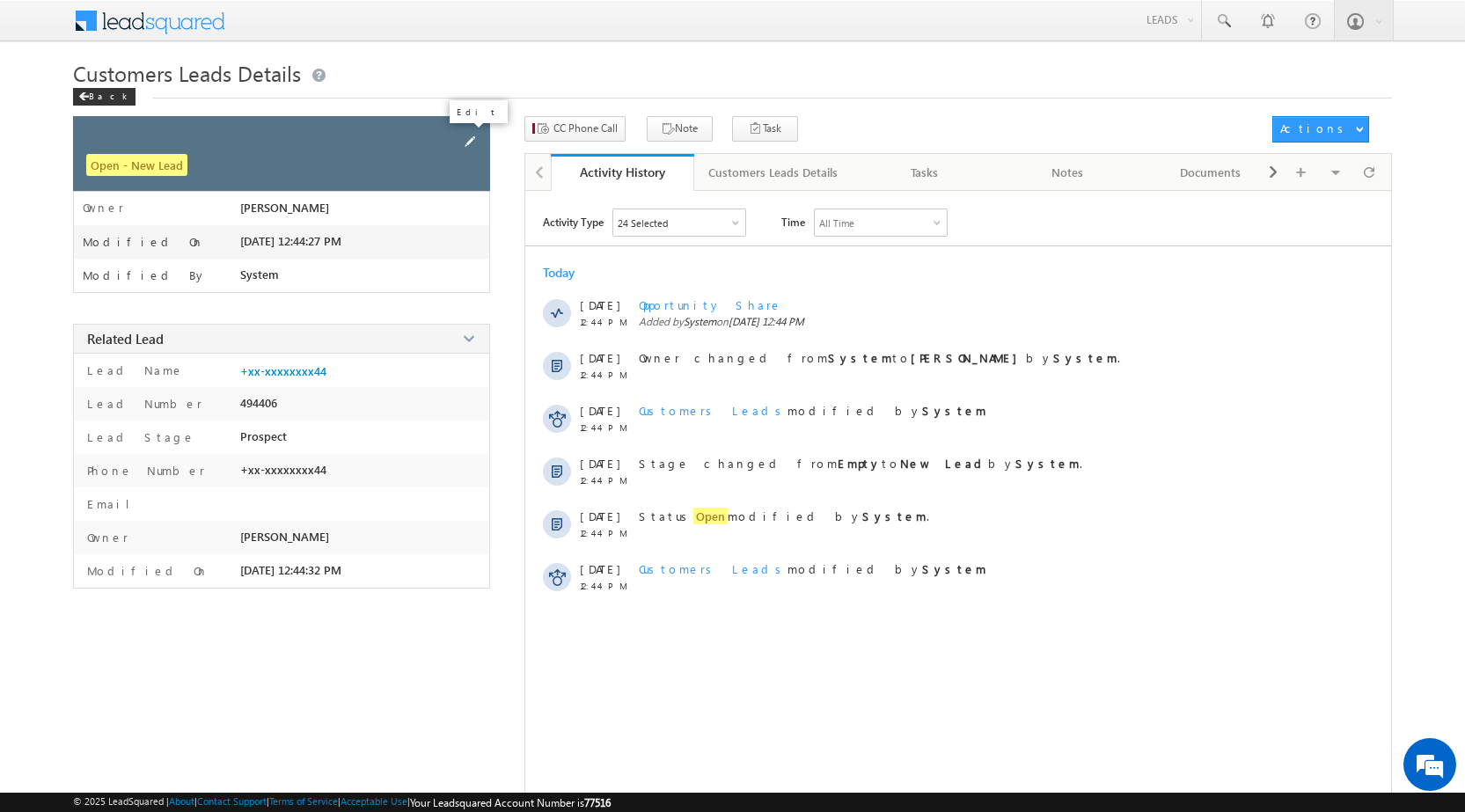
click at [472, 140] on span at bounding box center [470, 142] width 19 height 19
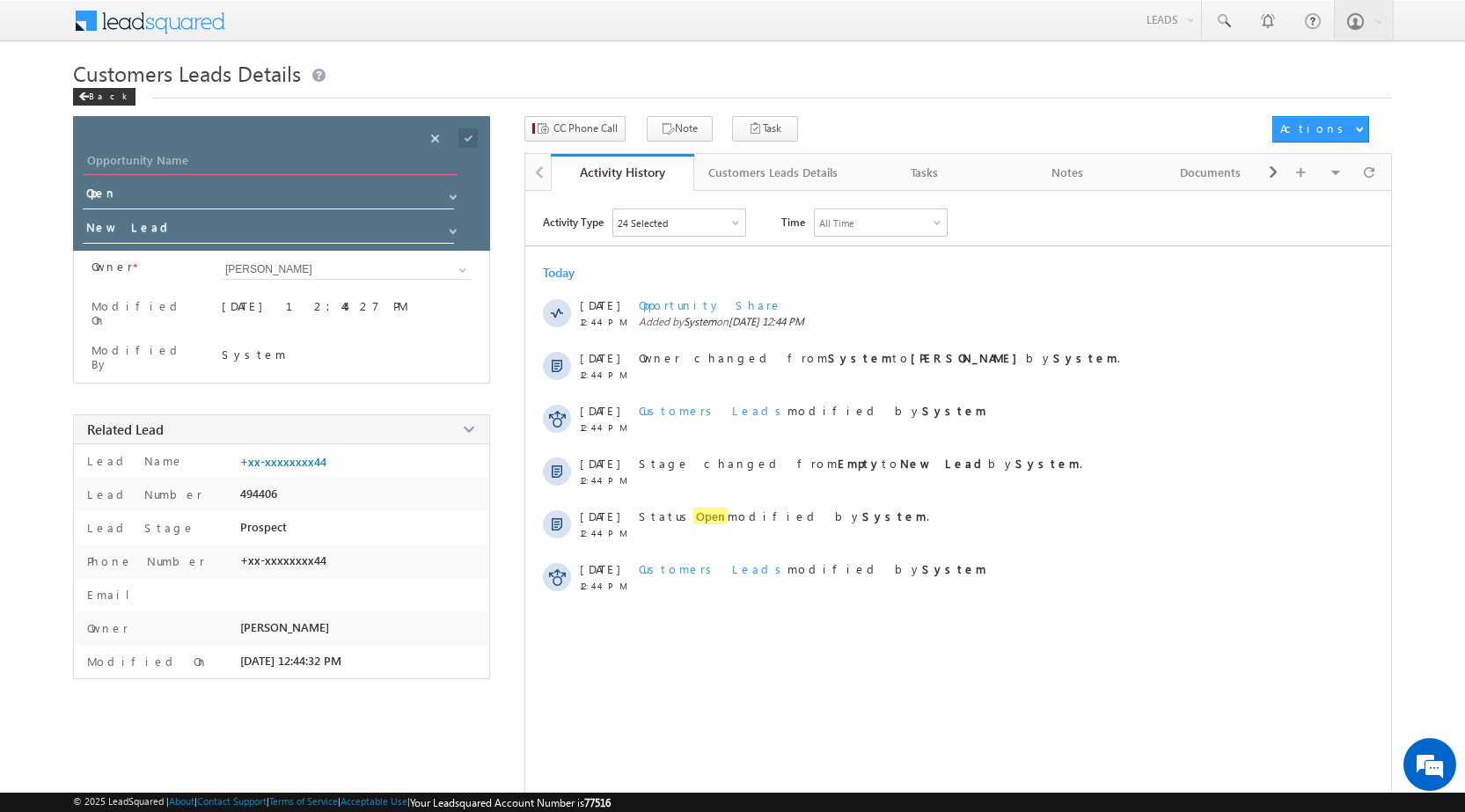
click at [188, 170] on input "Opportunity Name" at bounding box center [270, 162] width 374 height 24
paste input "IRSHAD SIDDHIQUE"
type input "IRSHAD SIDDHIQUE"
click at [450, 232] on span at bounding box center [453, 231] width 15 height 15
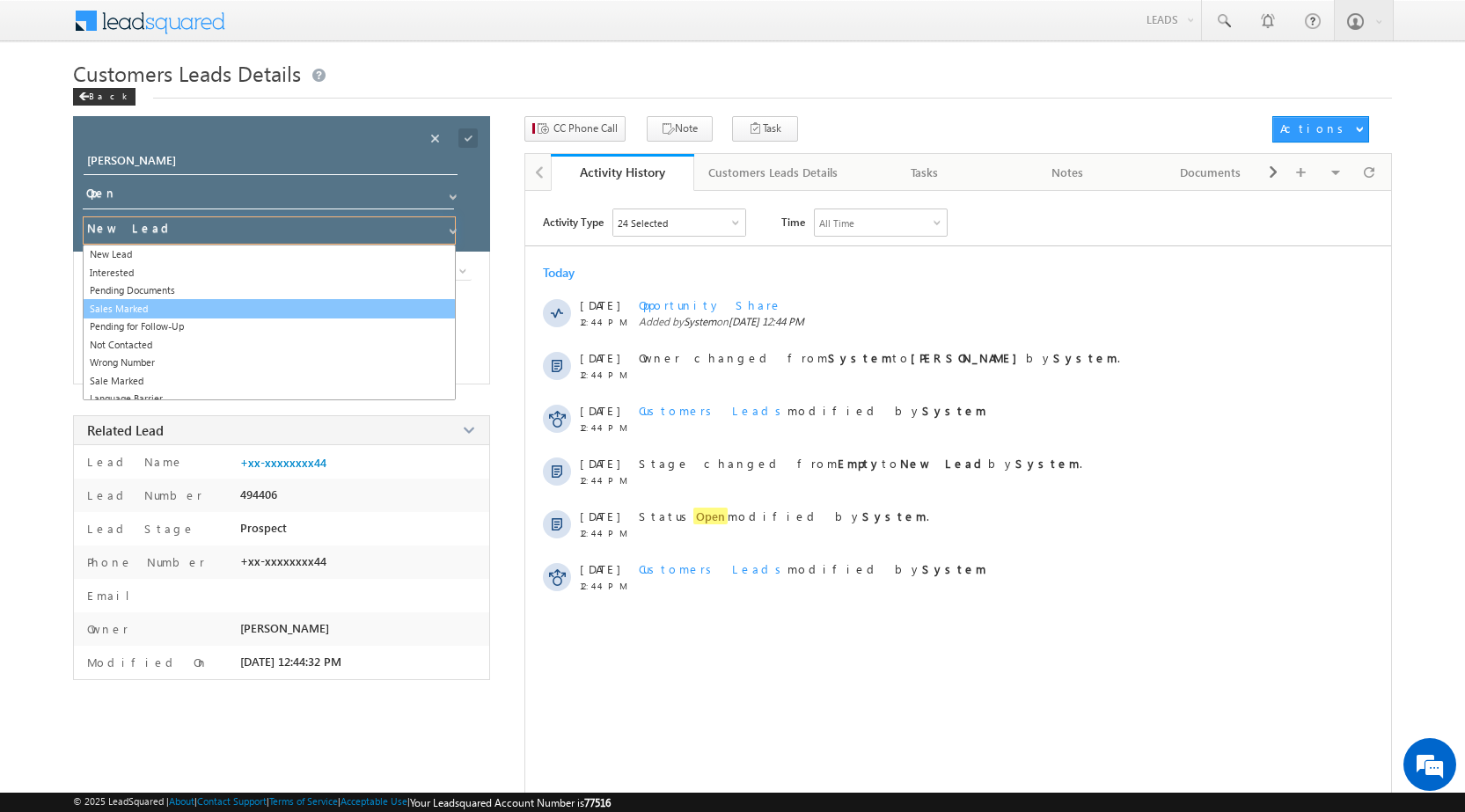
click at [138, 314] on link "Sales Marked" at bounding box center [269, 309] width 374 height 20
type input "Sales Marked"
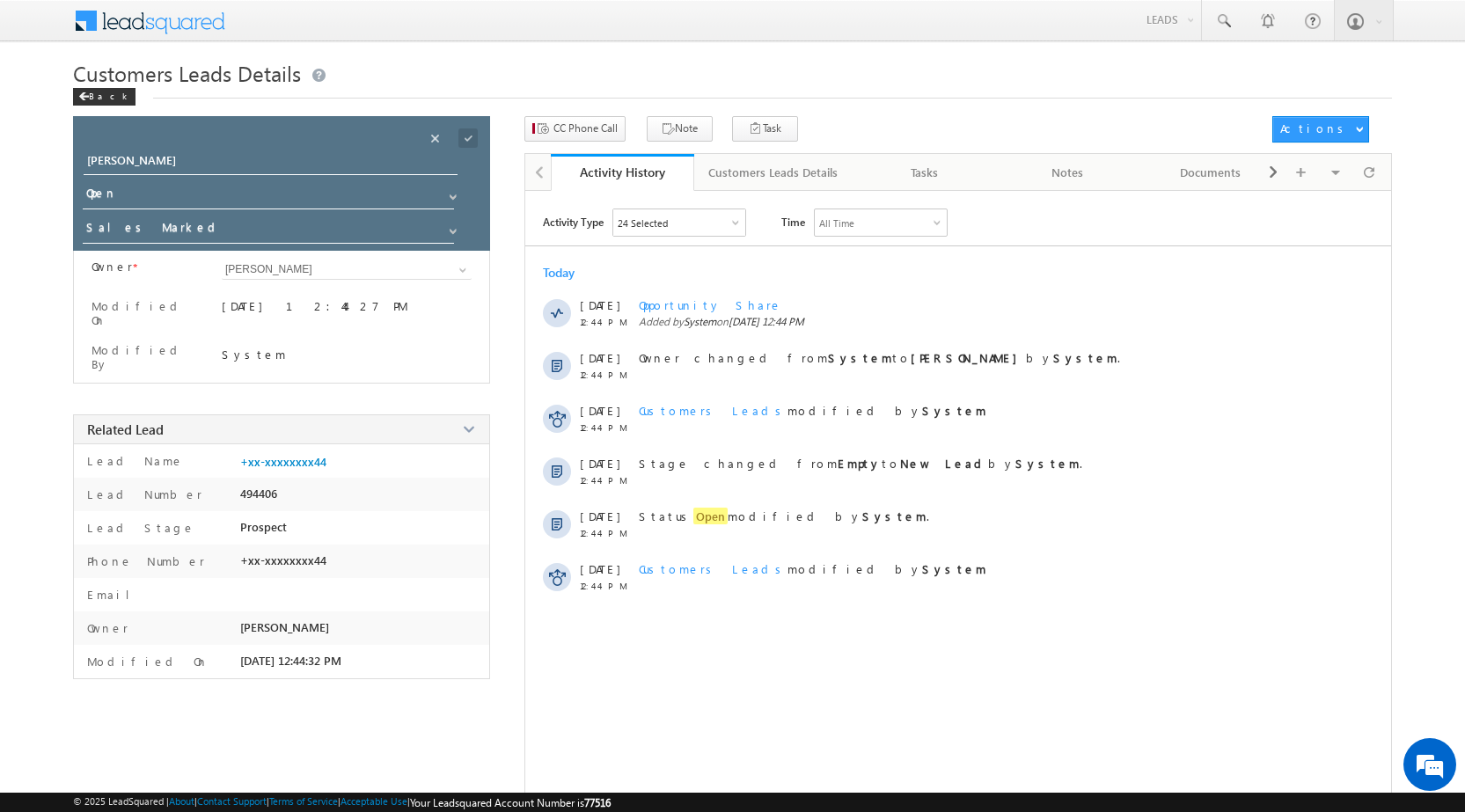
click at [0, 314] on body "Menu Surbhi Dhadve sitar a5@ks erve. co.in" at bounding box center [732, 417] width 1465 height 834
click at [471, 140] on span at bounding box center [469, 138] width 19 height 19
click at [95, 97] on div "Back" at bounding box center [104, 97] width 62 height 17
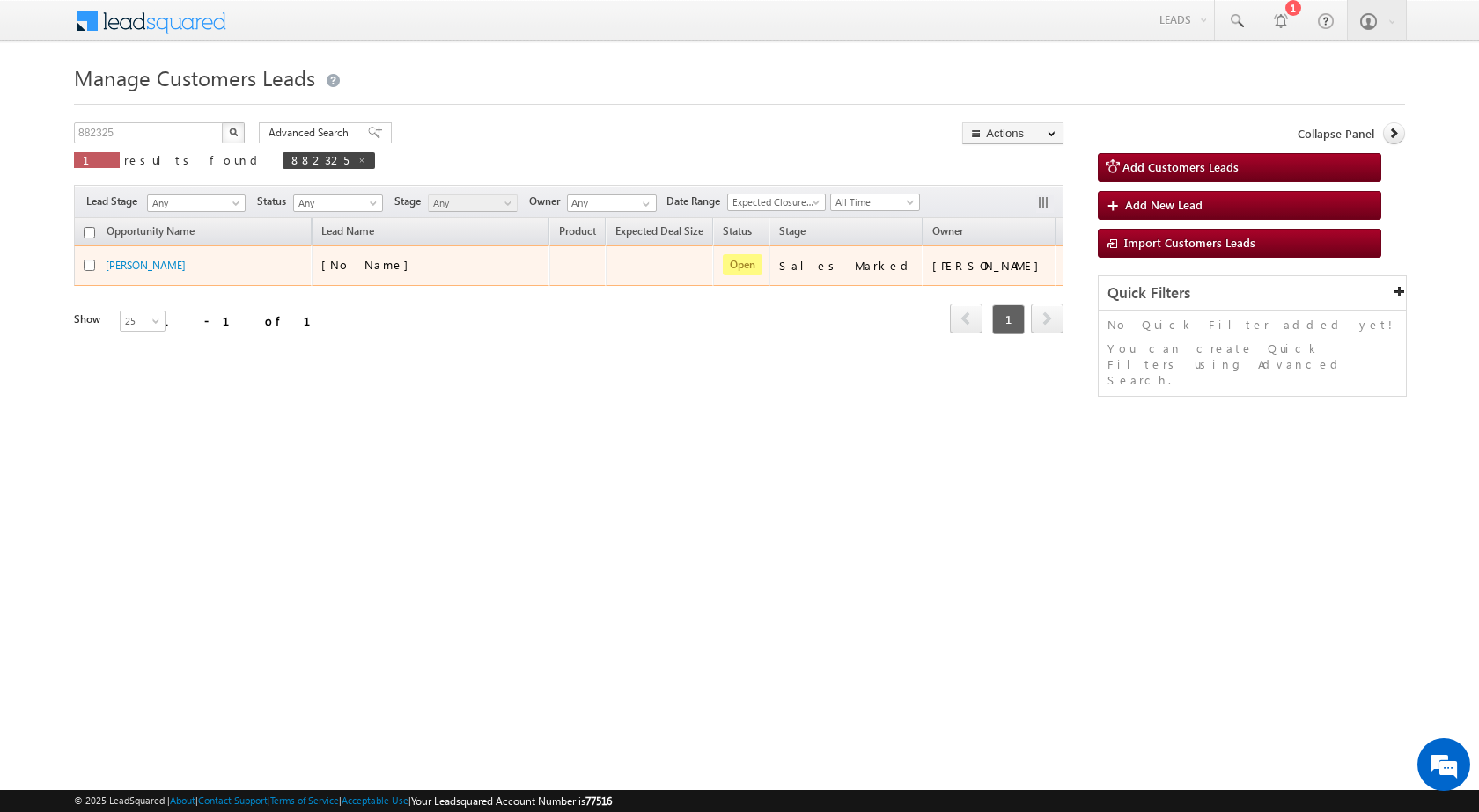
click at [1055, 266] on td "Edit Change Owner Change Stage Add Activity Add Task Delete" at bounding box center [1091, 266] width 73 height 41
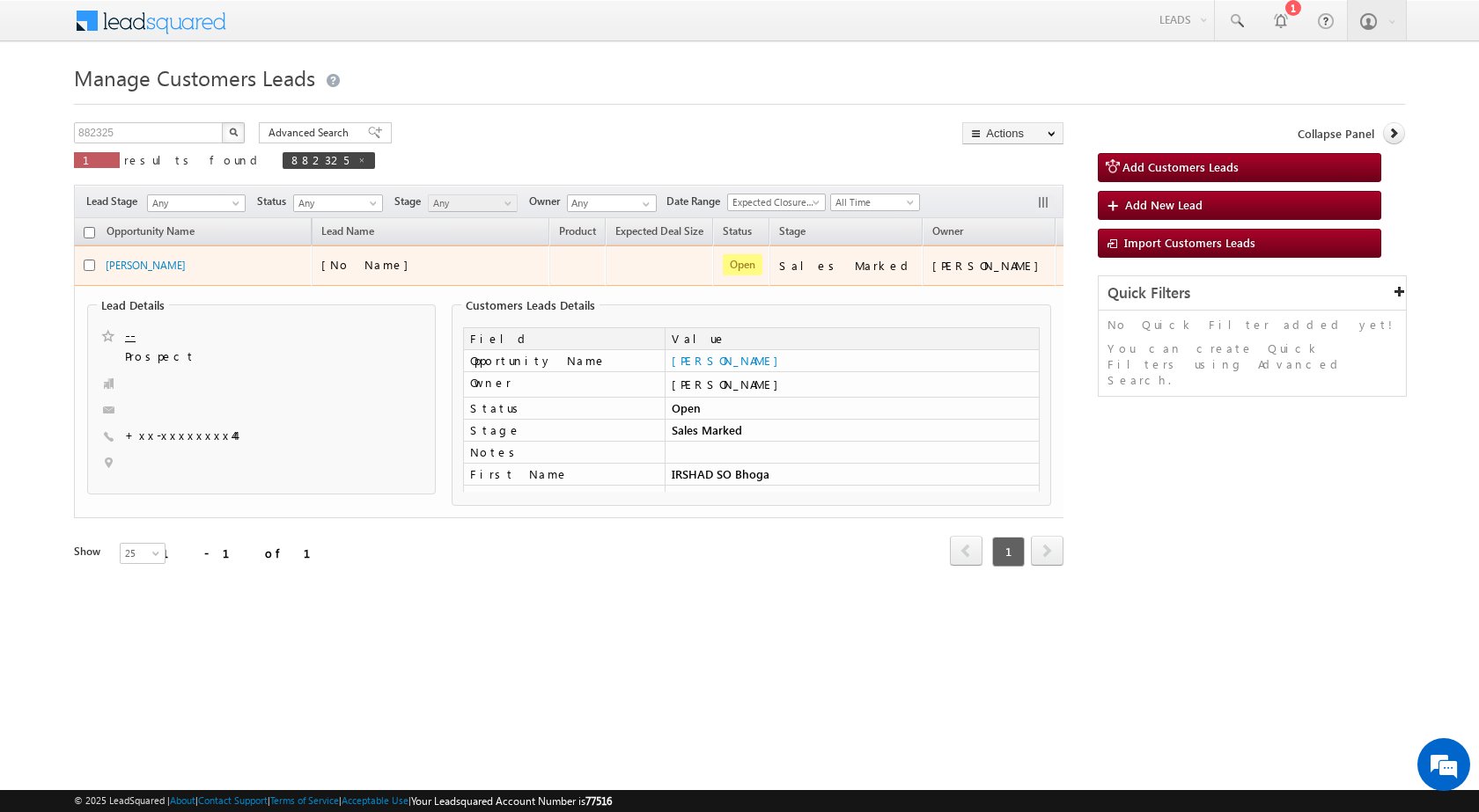
click at [1070, 266] on button "button" at bounding box center [1079, 264] width 17 height 17
click at [1002, 278] on link "Edit" at bounding box center [1043, 288] width 88 height 21
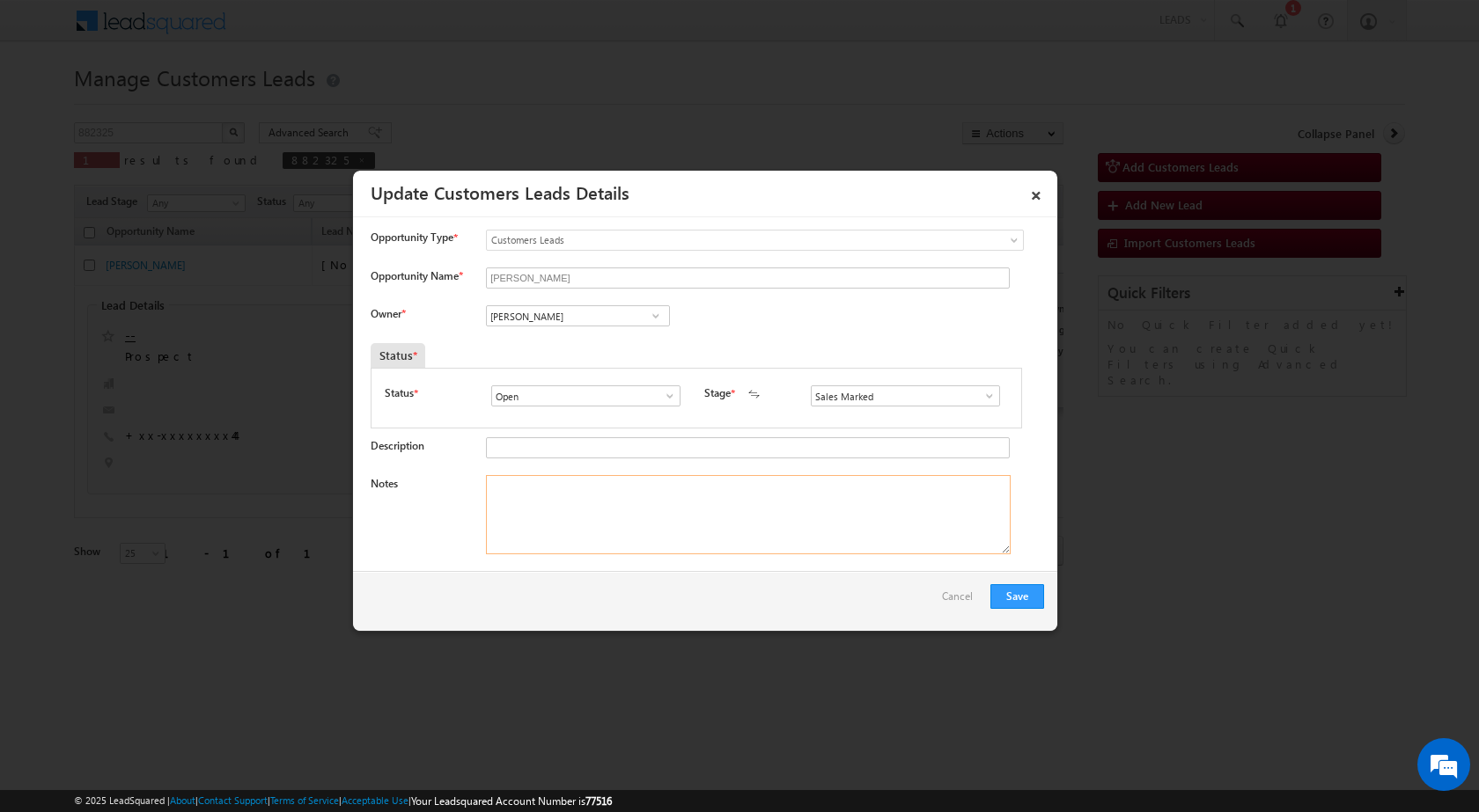
click at [591, 523] on textarea "Notes" at bounding box center [748, 515] width 525 height 80
paste textarea "8953537544 / Own plot + Construction / Name - [PERSON_NAME] / MARRIED : 28 / Qv…"
click at [487, 490] on textarea "8953537544 / Own plot + Construction / Name - [PERSON_NAME] / MARRIED : 28 / Qv…" at bounding box center [748, 515] width 525 height 80
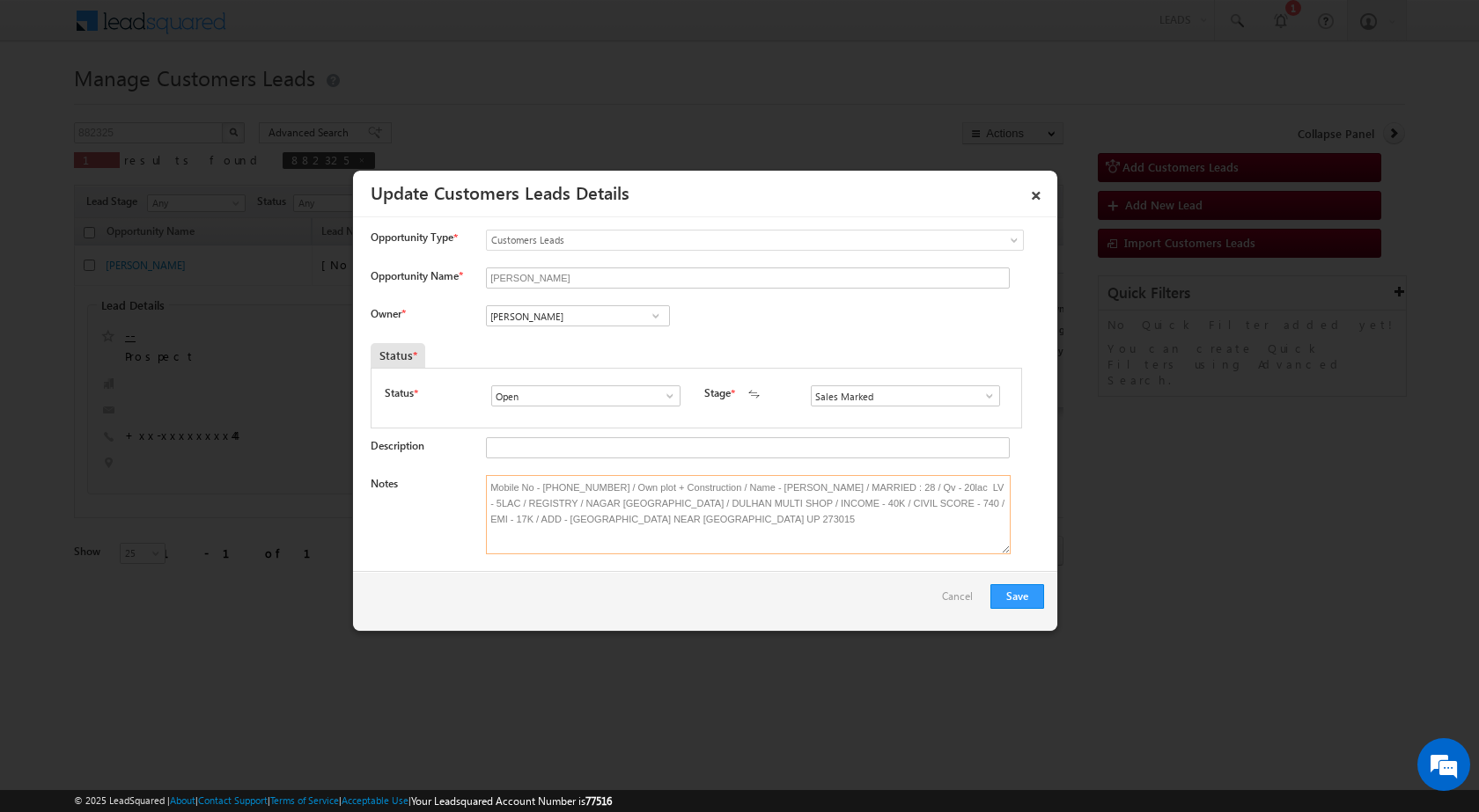
type textarea "Mobile No - [PHONE_NUMBER] / Own plot + Construction / Name - [PERSON_NAME] / M…"
click at [591, 316] on input "[PERSON_NAME]" at bounding box center [578, 316] width 184 height 21
paste input "[PERSON_NAME][EMAIL_ADDRESS][DOMAIN_NAME]"
click at [543, 340] on link "[PERSON_NAME] [PERSON_NAME][EMAIL_ADDRESS][DOMAIN_NAME]" at bounding box center [578, 342] width 182 height 32
type input "[PERSON_NAME]"
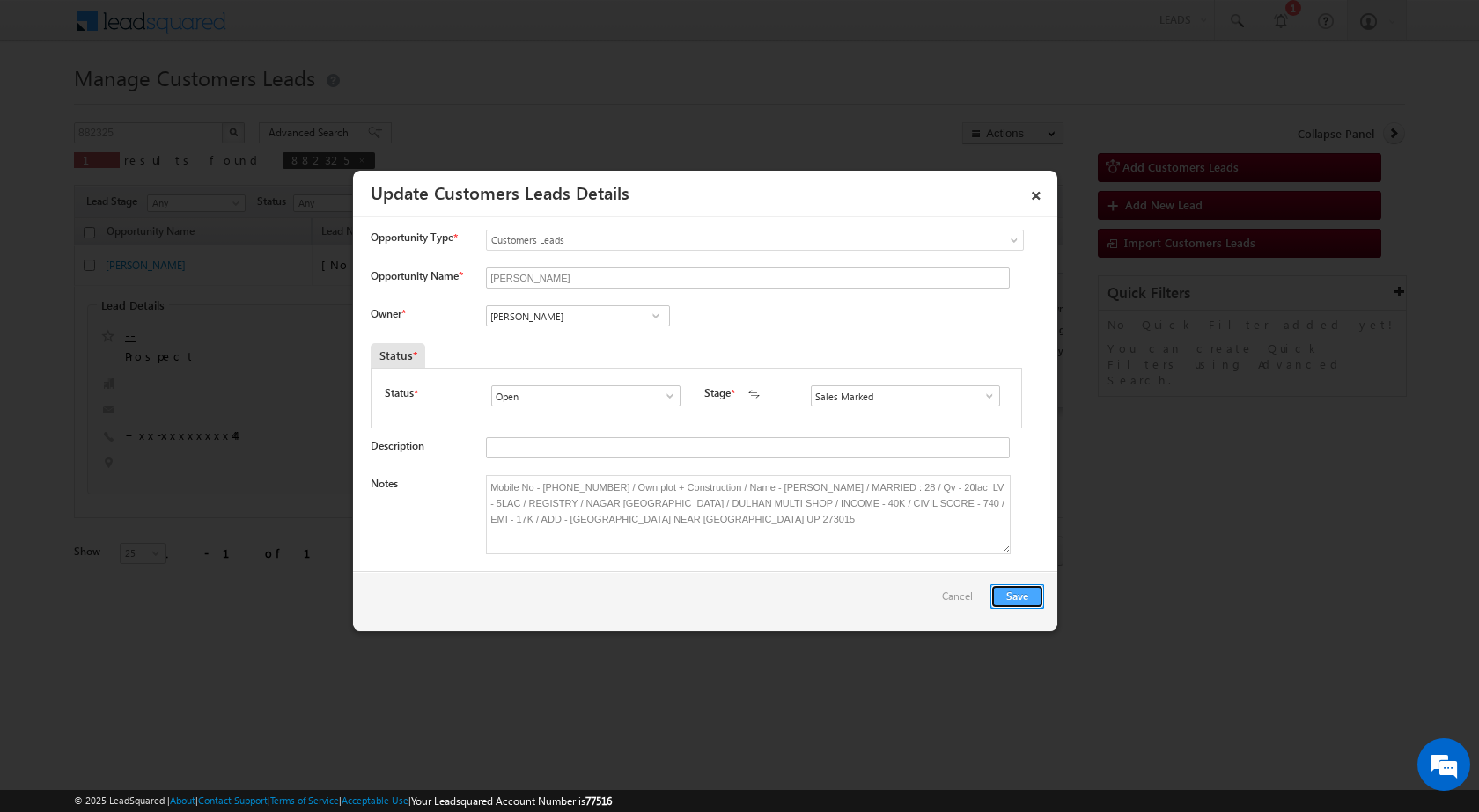
click at [1014, 591] on button "Save" at bounding box center [1016, 596] width 53 height 24
